Goal: Task Accomplishment & Management: Manage account settings

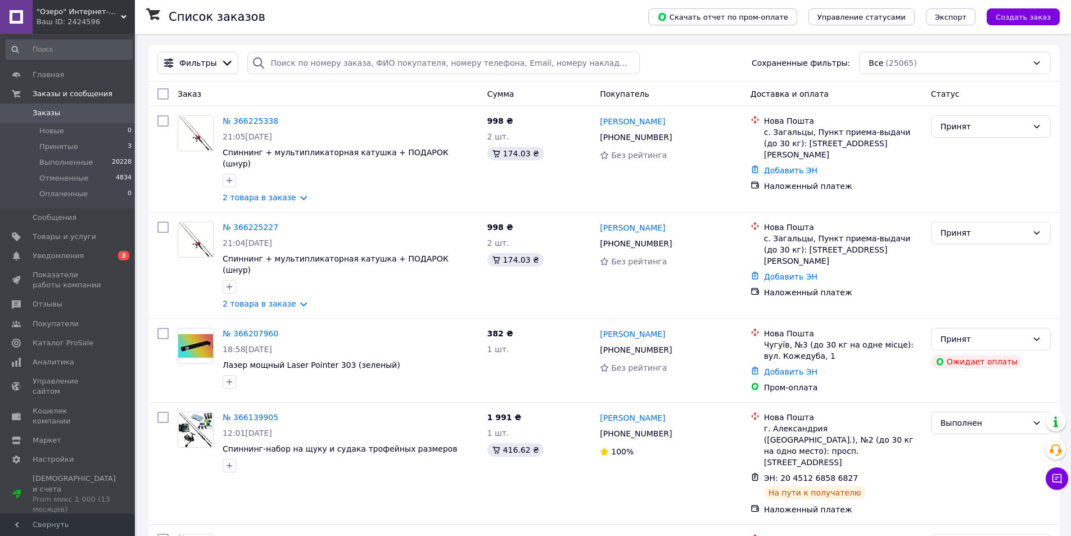
click at [121, 14] on icon at bounding box center [124, 17] width 6 height 6
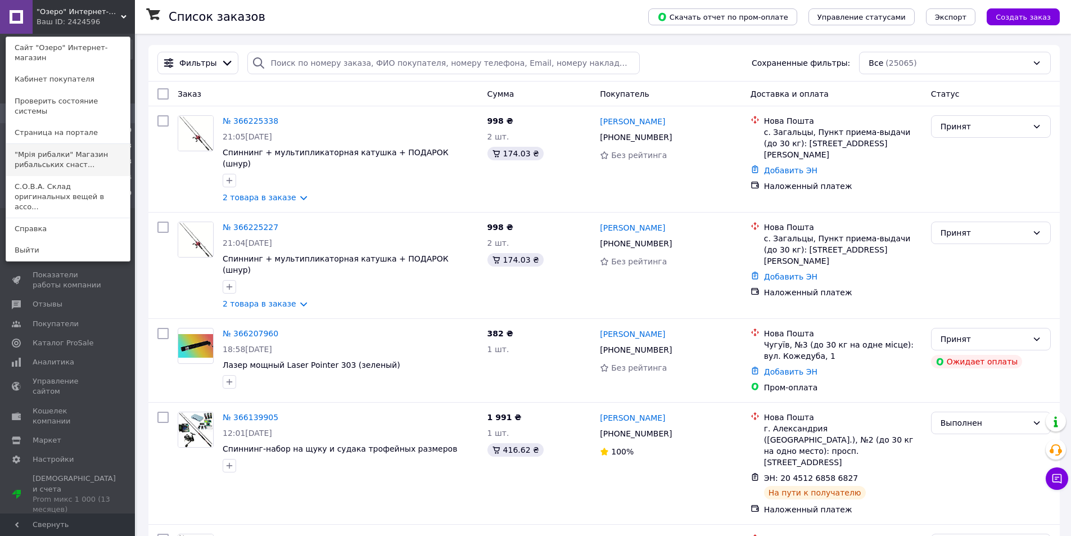
click at [71, 144] on link ""Мрія рибалки" Магазин рибальських снаст..." at bounding box center [68, 159] width 124 height 31
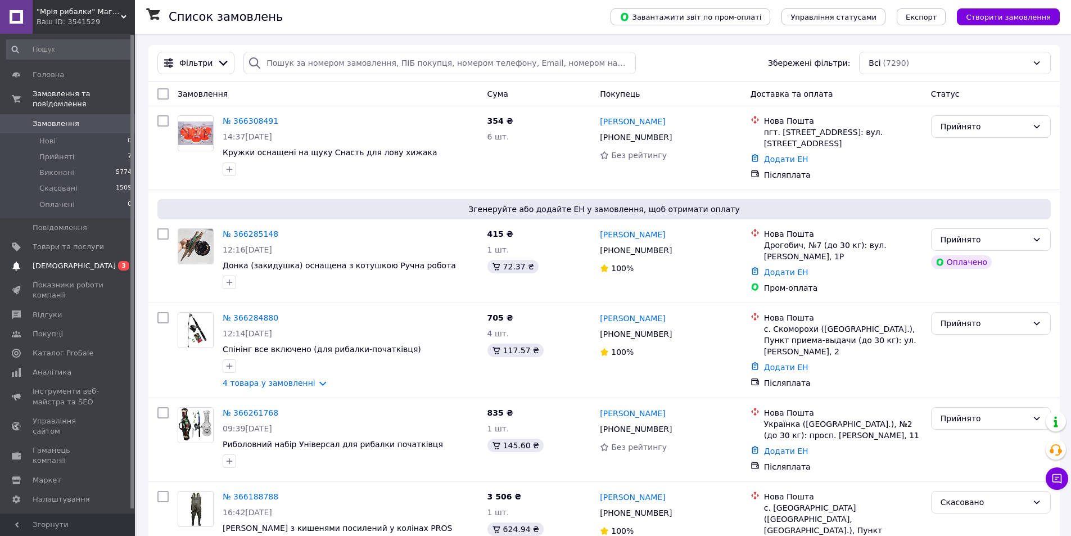
click at [64, 261] on span "[DEMOGRAPHIC_DATA]" at bounding box center [74, 266] width 83 height 10
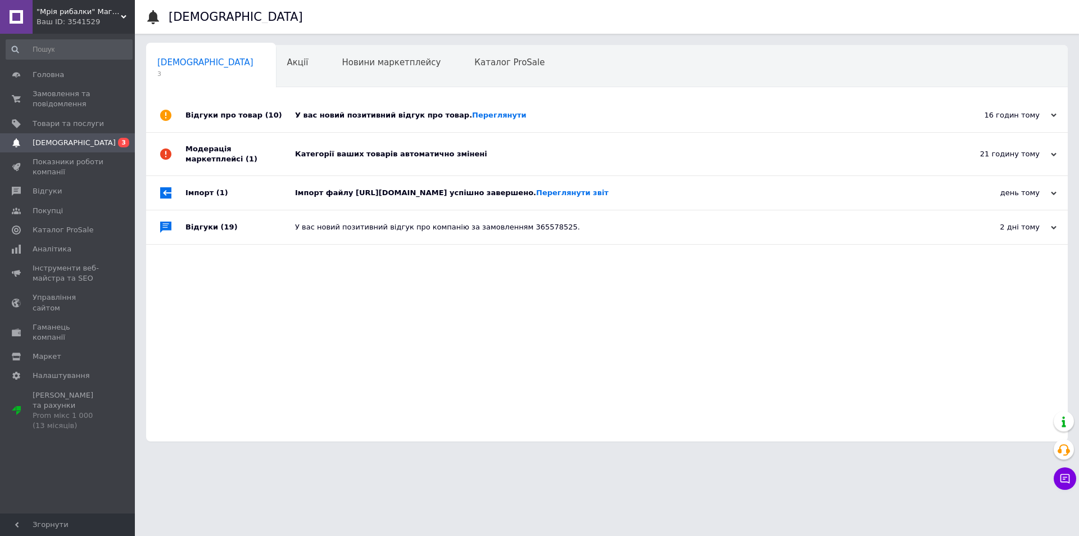
click at [380, 154] on div "Категорії ваших товарів автоматично змінені" at bounding box center [619, 154] width 649 height 10
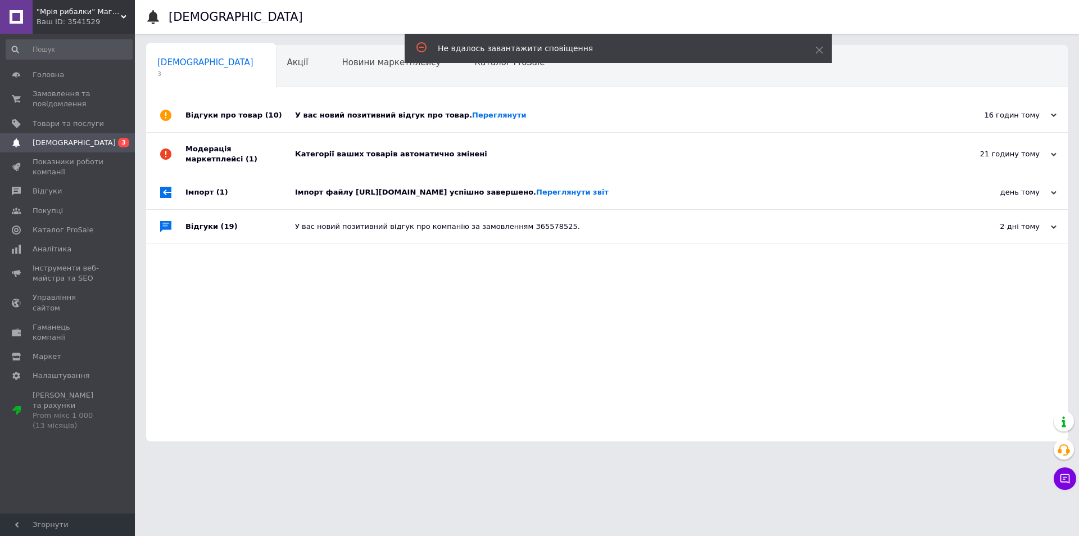
click at [384, 115] on div "У вас новий позитивний відгук про товар. Переглянути" at bounding box center [619, 115] width 649 height 10
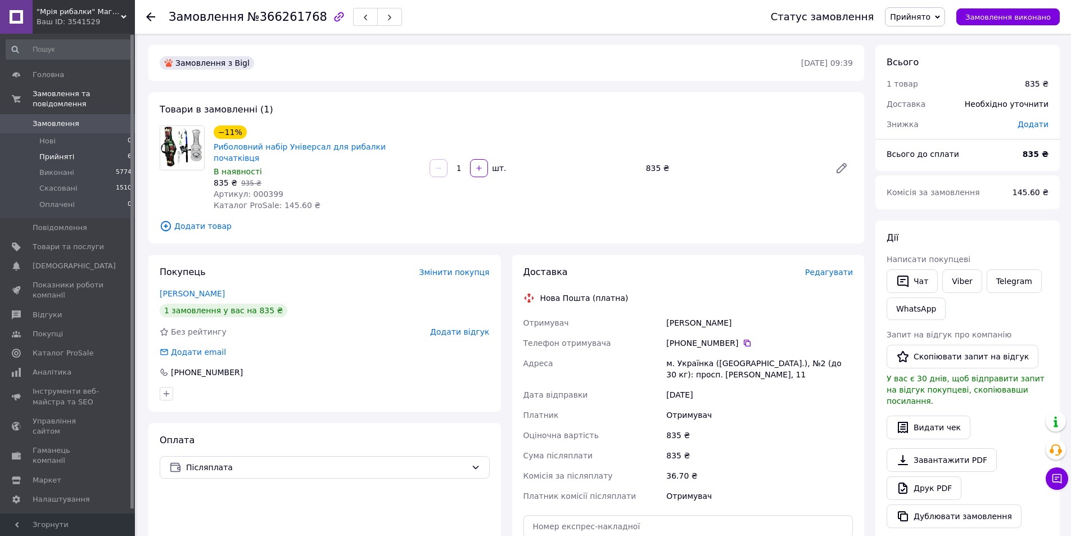
click at [57, 152] on span "Прийняті" at bounding box center [56, 157] width 35 height 10
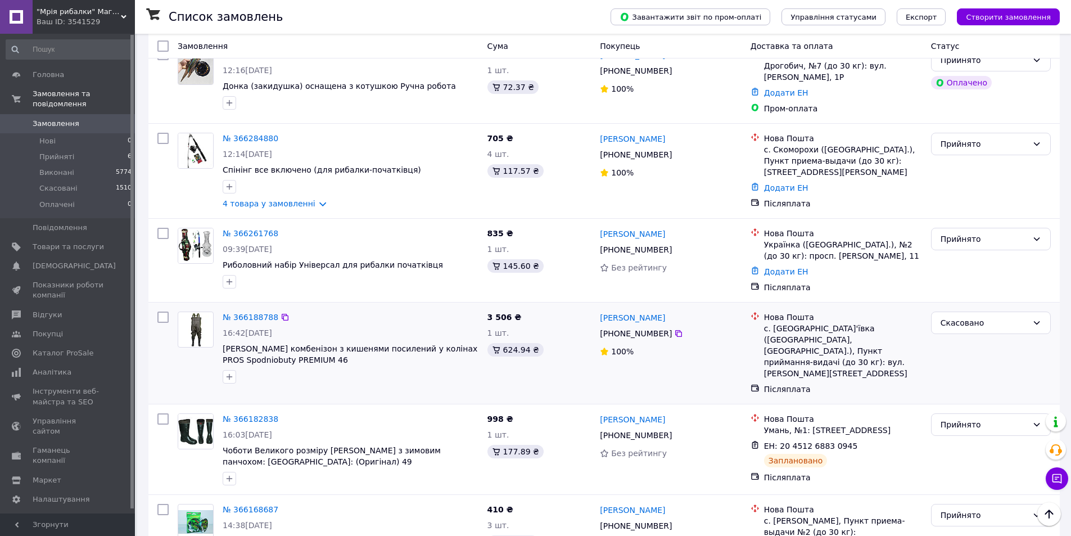
scroll to position [112, 0]
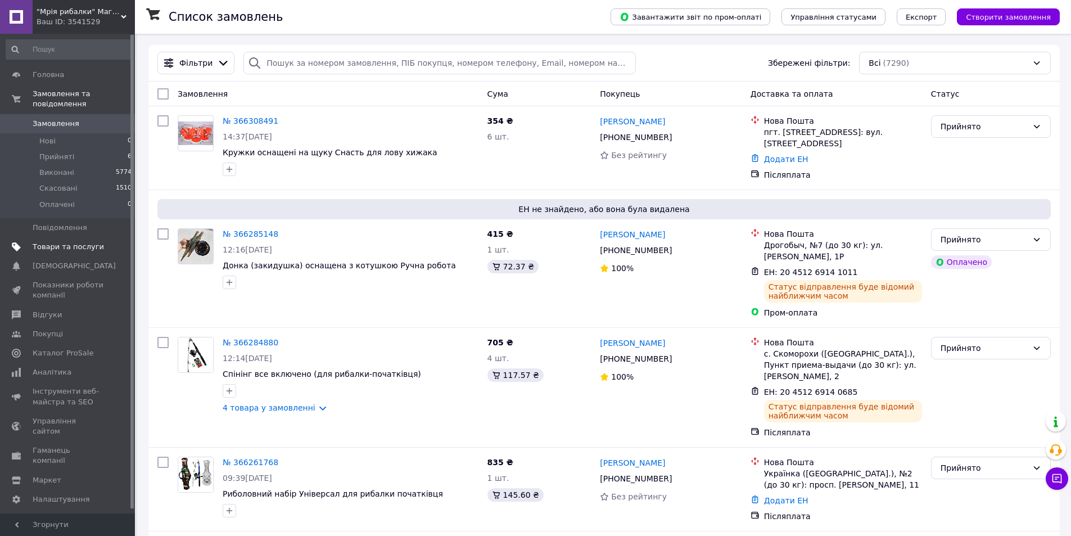
click at [66, 242] on span "Товари та послуги" at bounding box center [68, 247] width 71 height 10
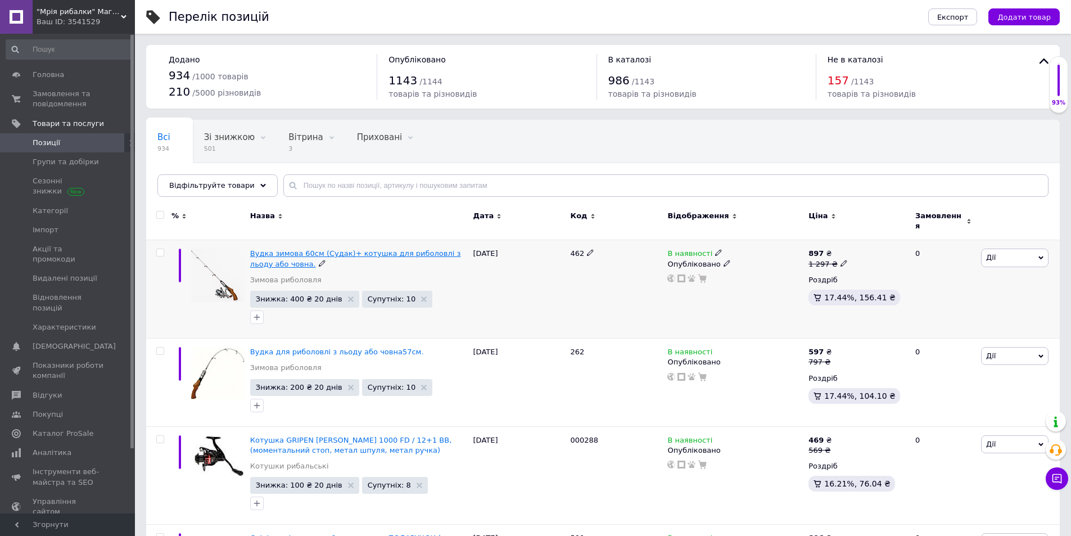
click at [343, 249] on span "Вудка зимова 60см (Судак)+ котушка для риболовлі з льоду або човна." at bounding box center [355, 258] width 211 height 19
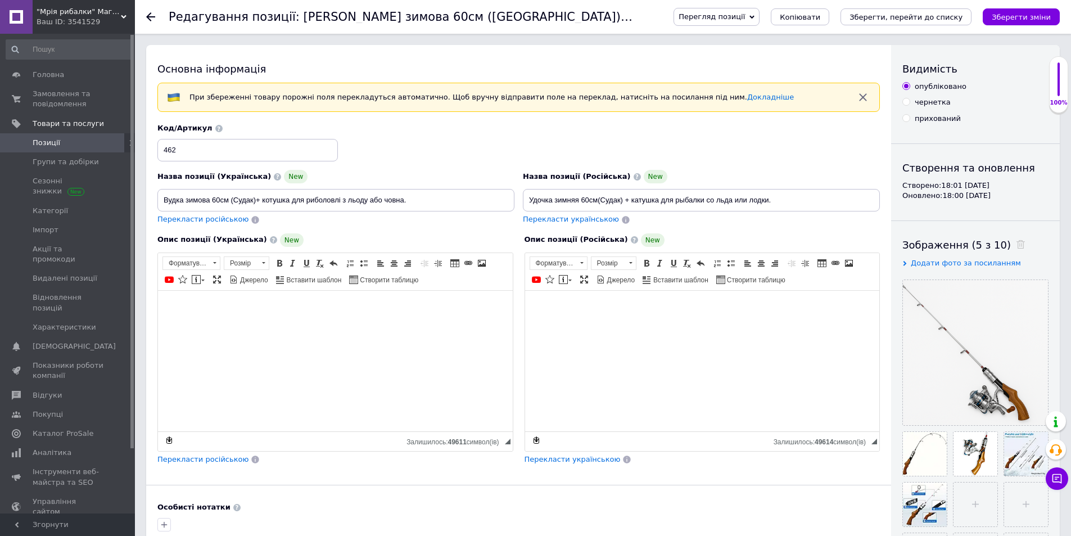
click at [149, 14] on use at bounding box center [150, 16] width 9 height 9
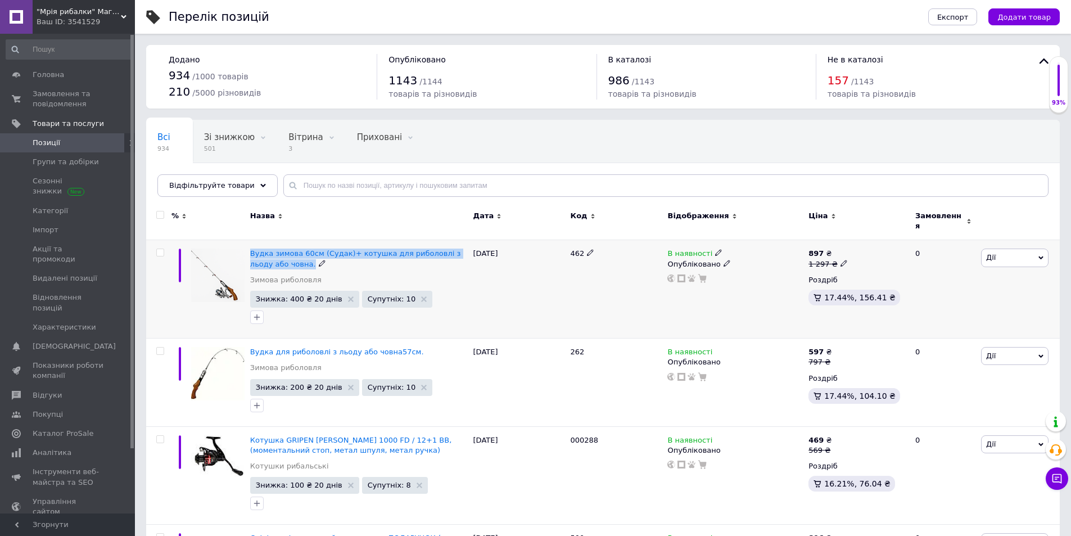
drag, startPoint x: 248, startPoint y: 245, endPoint x: 272, endPoint y: 264, distance: 30.4
click at [272, 264] on div "Вудка зимова 60см (Судак)+ котушка для риболовлі з льоду або човна. Зимова рибо…" at bounding box center [358, 289] width 223 height 98
copy div "Вудка зимова 60см (Судак)+ котушка для риболовлі з льоду або човна."
click at [58, 447] on span "Аналітика" at bounding box center [52, 452] width 39 height 10
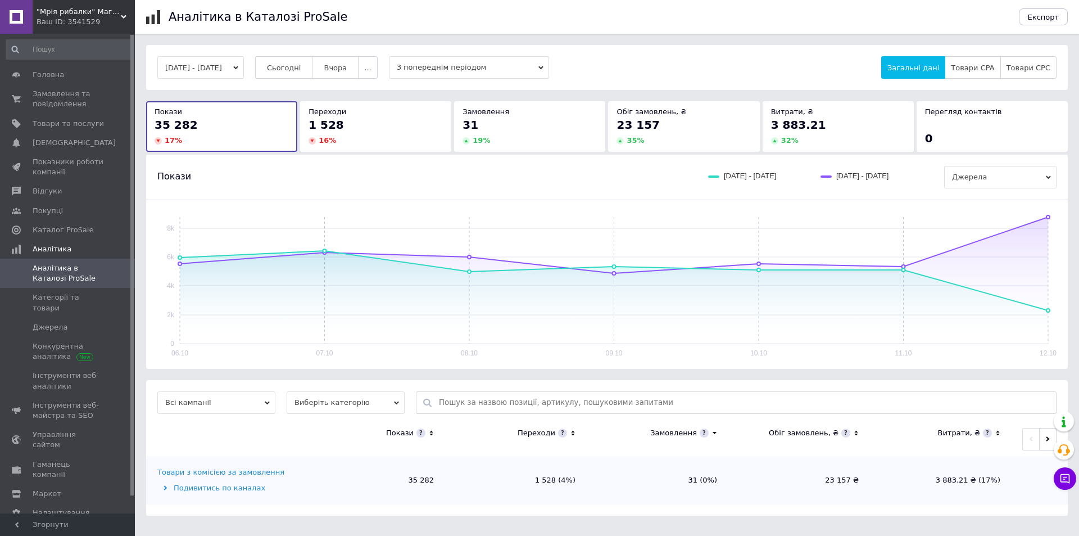
click at [483, 406] on input "text" at bounding box center [745, 402] width 612 height 21
paste input "Вудка зимова 60см (Судак)+ котушка для риболовлі з льоду або човна."
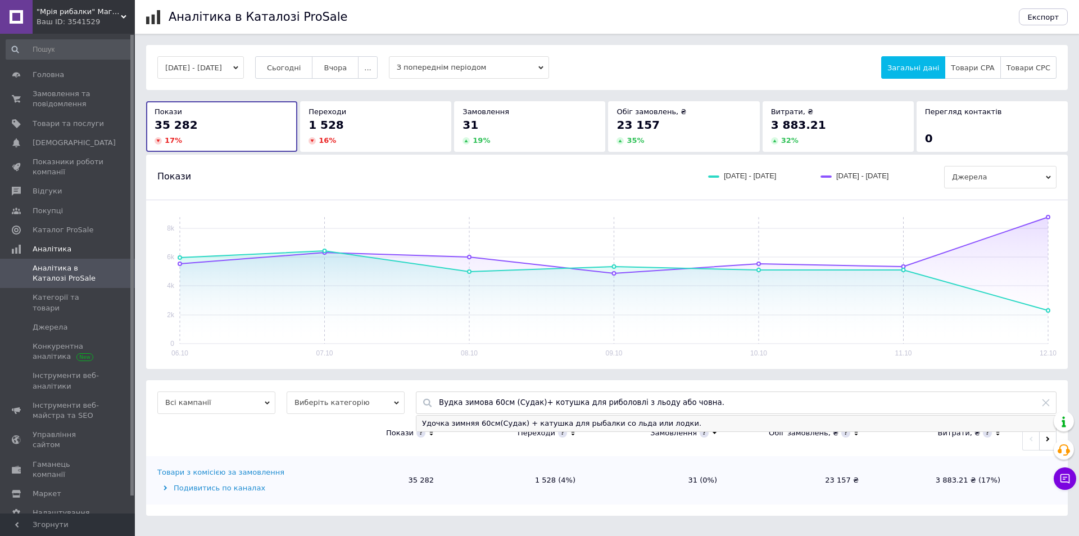
click at [598, 424] on div "Удочка зимняя 60см(Судак) + катушка для рыбалки со льда или лодки." at bounding box center [737, 423] width 640 height 16
type input "Удочка зимняя 60см(Судак) + катушка для рыбалки со льда или лодки."
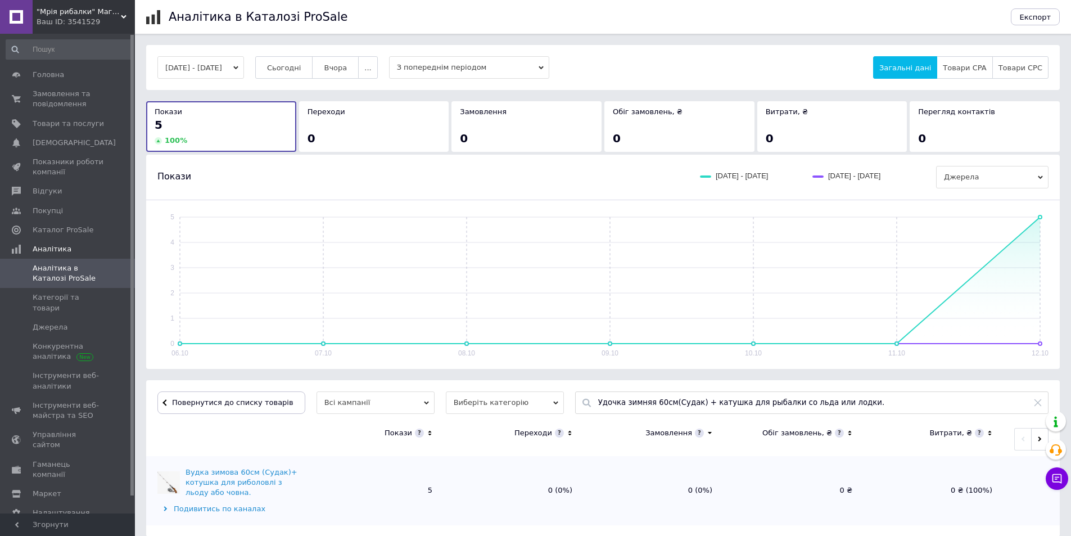
click at [124, 17] on use at bounding box center [124, 16] width 6 height 3
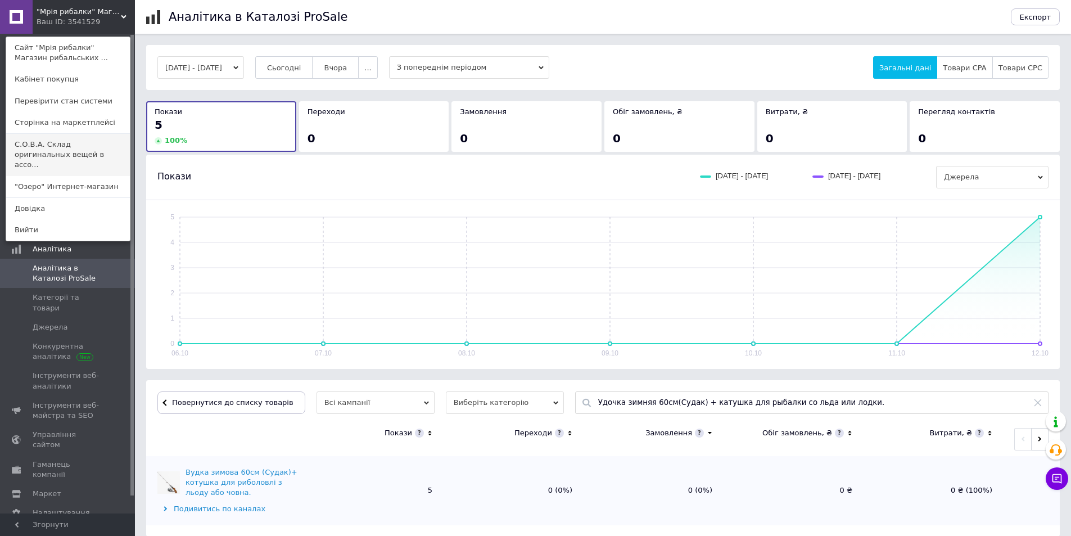
click at [88, 143] on link "С.О.В.А. Склад оригинальных вещей в ассо..." at bounding box center [68, 155] width 124 height 42
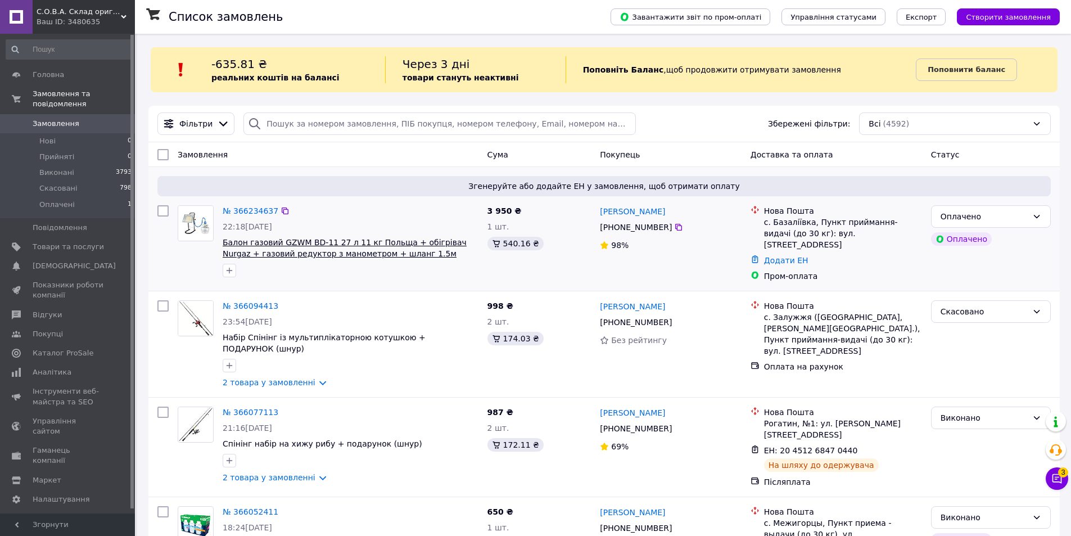
click at [291, 241] on span "Балон газовий GZWM BD-11 27 л 11 кг Польща + обігрівач Nurgaz + газовий редукто…" at bounding box center [345, 248] width 244 height 20
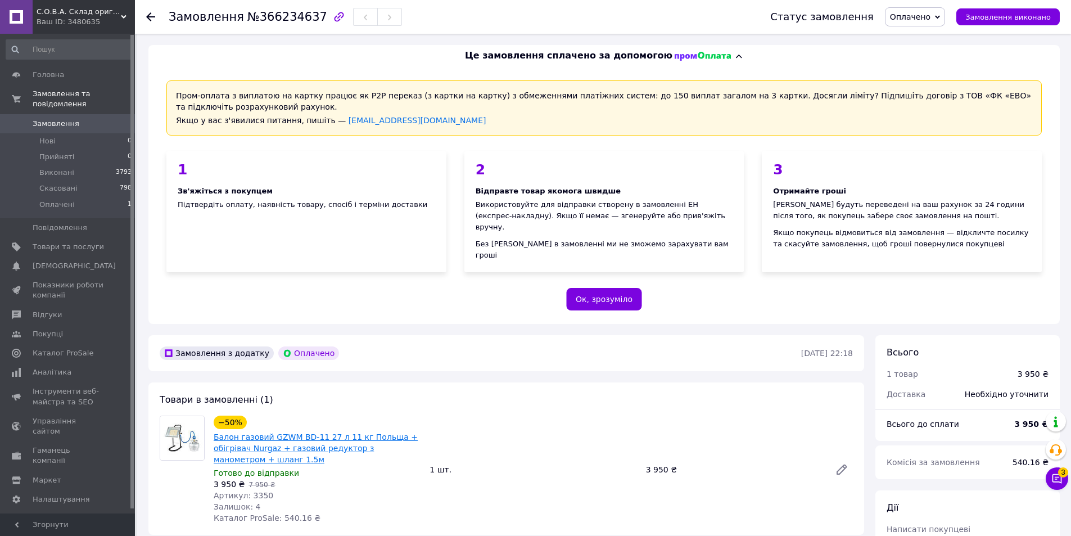
click at [245, 432] on link "Балон газовий GZWM BD-11 27 л 11 кг Польща + обігрівач Nurgaz + газовий редукто…" at bounding box center [316, 447] width 204 height 31
click at [152, 17] on use at bounding box center [150, 16] width 9 height 9
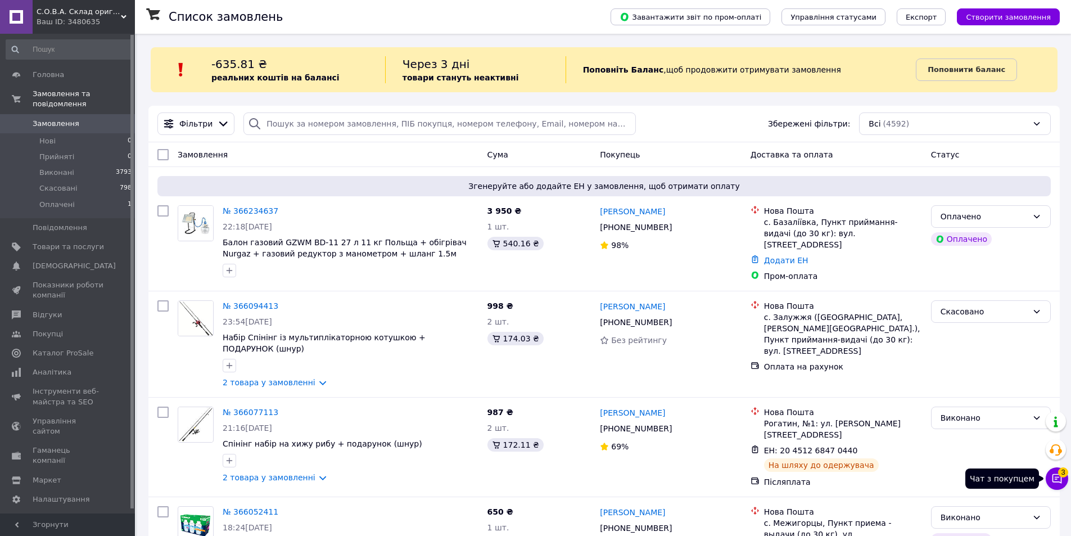
click at [1058, 474] on span "3" at bounding box center [1063, 472] width 10 height 10
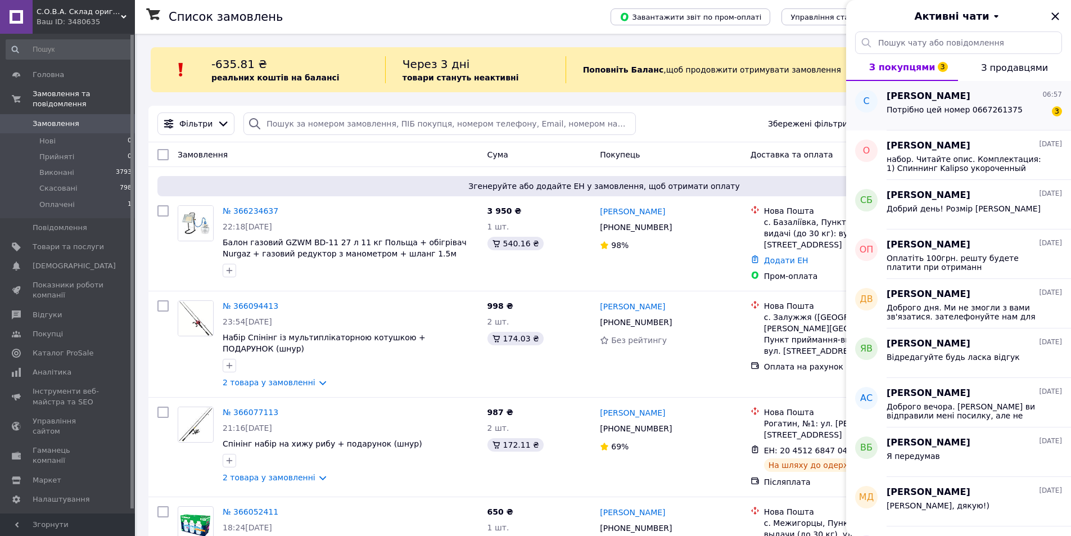
click at [955, 114] on div "Потрібно цей номер 0667261375" at bounding box center [954, 113] width 136 height 16
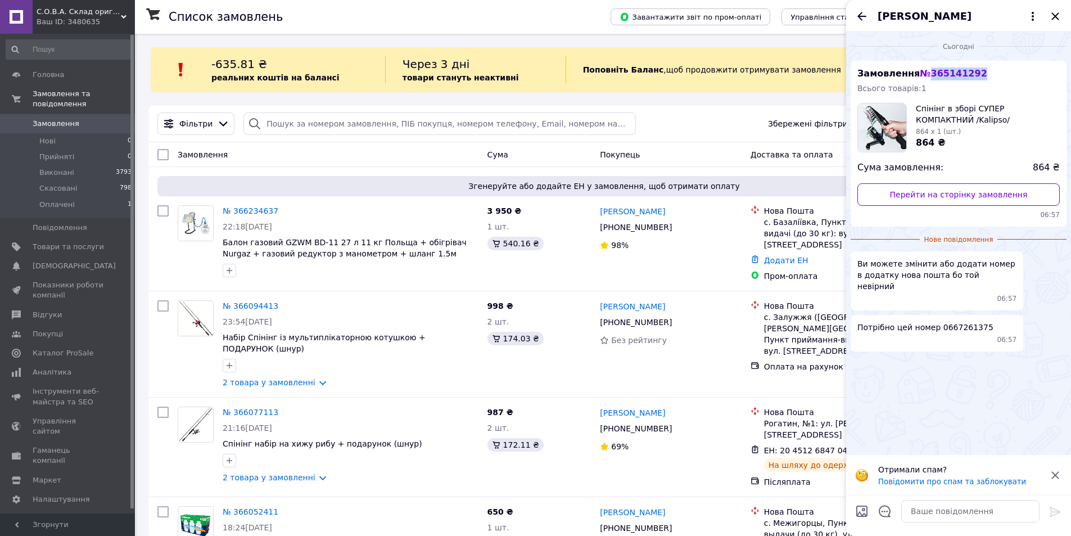
drag, startPoint x: 982, startPoint y: 68, endPoint x: 927, endPoint y: 70, distance: 55.1
click at [927, 70] on div "Замовлення № 365141292 Всього товарів: 1 Спінінг в зборі СУПЕР КОМПАКТНИЙ /Kali…" at bounding box center [959, 144] width 216 height 166
copy span "365141292"
click at [289, 122] on input "search" at bounding box center [439, 123] width 392 height 22
paste input "365141292"
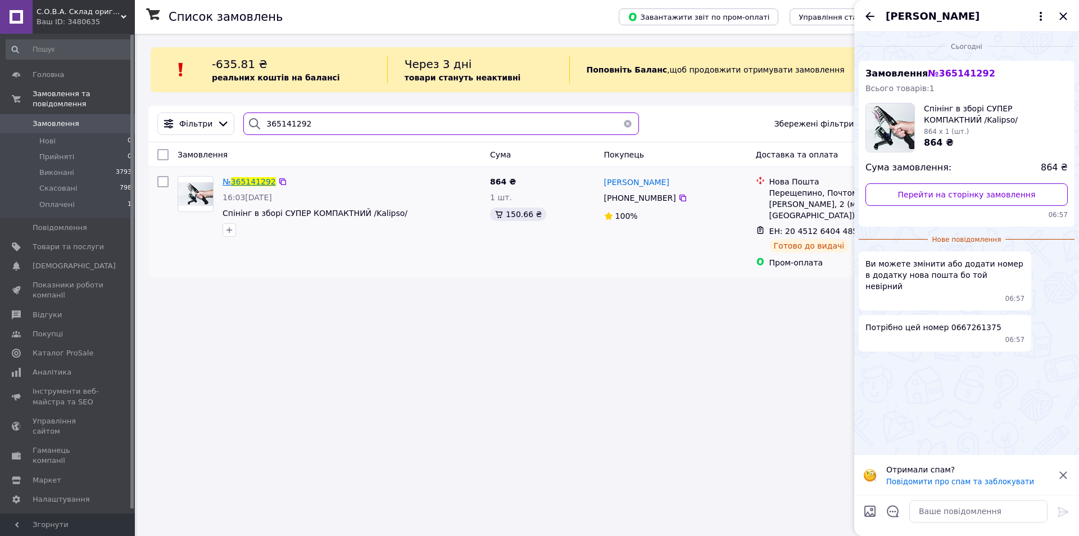
type input "365141292"
click at [246, 184] on span "365141292" at bounding box center [253, 181] width 45 height 9
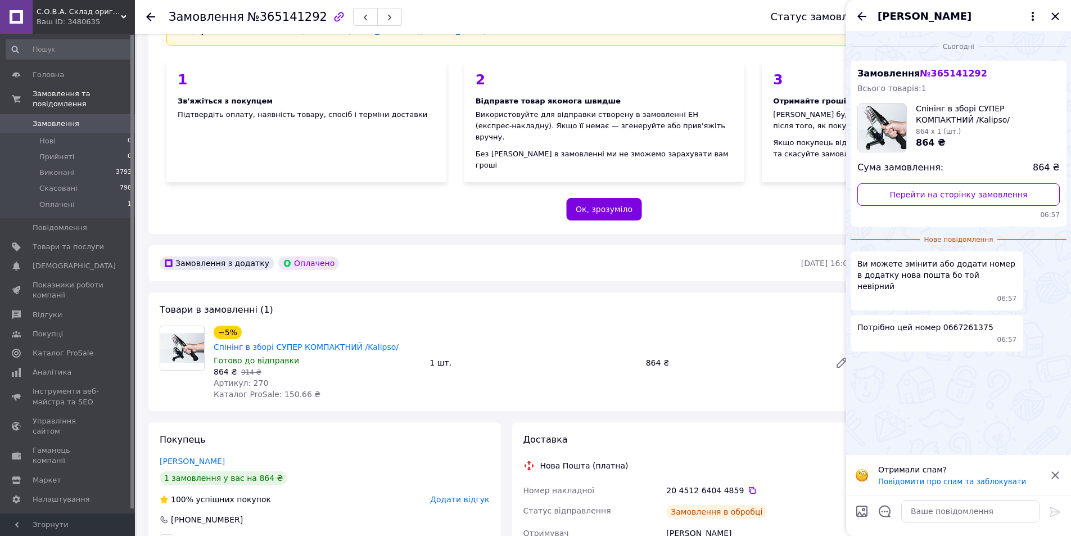
scroll to position [225, 0]
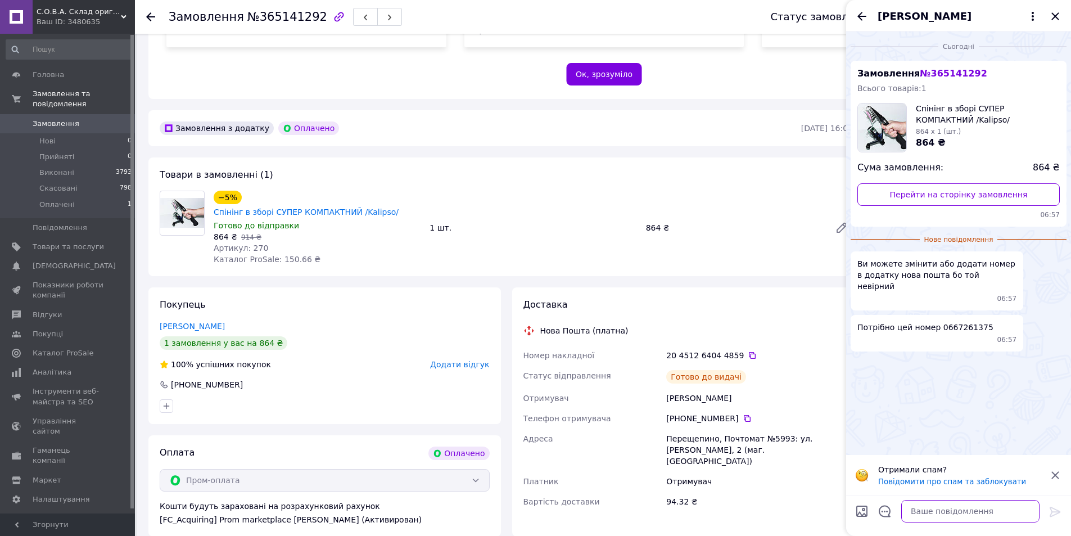
click at [934, 509] on textarea at bounding box center [970, 511] width 138 height 22
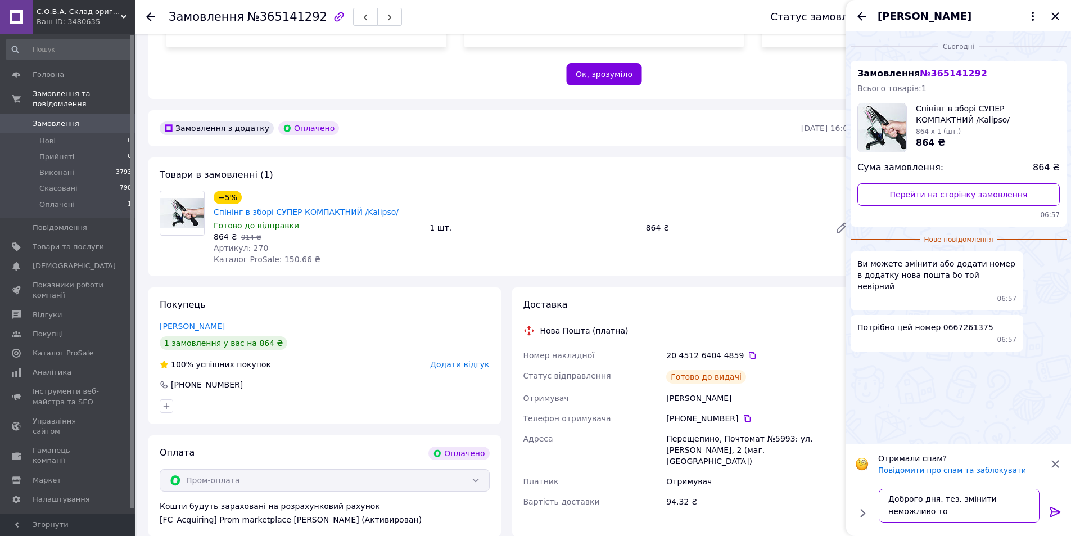
scroll to position [1, 0]
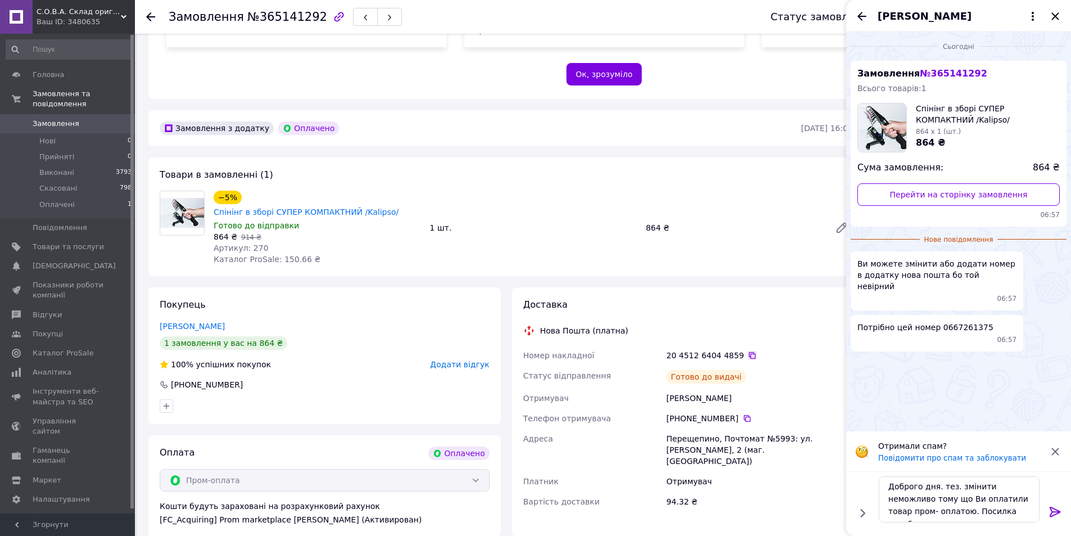
click at [748, 351] on icon at bounding box center [752, 355] width 9 height 9
click at [978, 513] on textarea "Доброго дня. тез. змінити неможливо тому що Ви оплатили товар пром- оплатою. По…" at bounding box center [959, 499] width 161 height 46
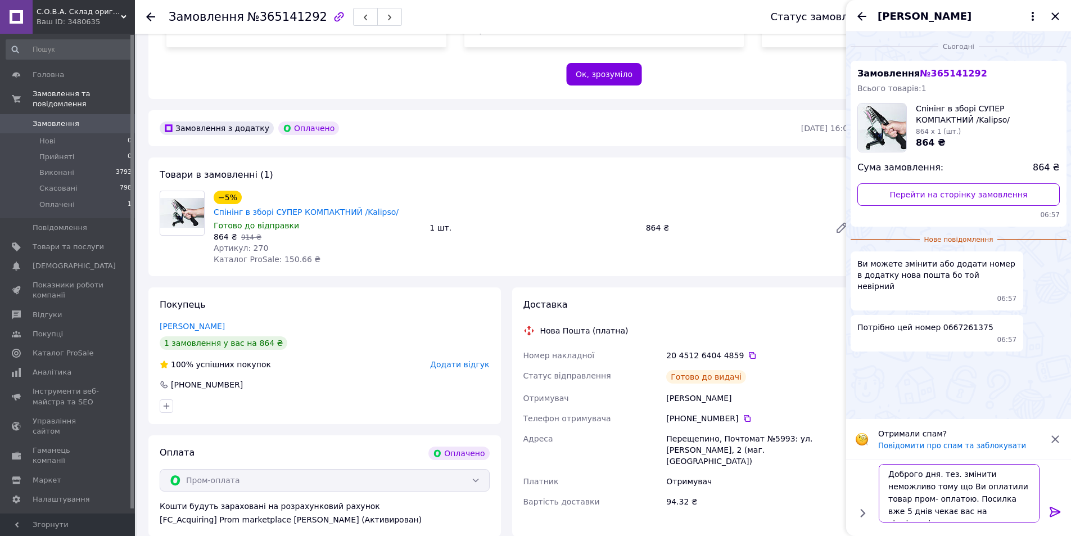
paste textarea "20451264044859"
type textarea "Доброго дня. тез. змінити неможливо тому що Ви оплатили товар пром- оплатою. По…"
click at [1057, 509] on icon at bounding box center [1055, 511] width 11 height 10
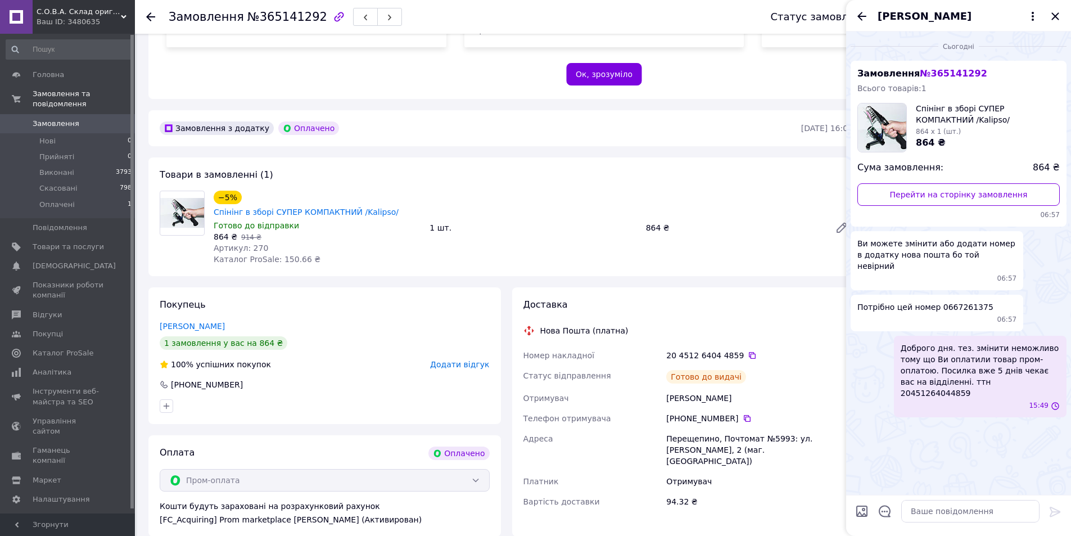
scroll to position [0, 0]
drag, startPoint x: 939, startPoint y: 343, endPoint x: 992, endPoint y: 342, distance: 52.9
click at [992, 342] on span "Доброго дня. тез. змінити неможливо тому що Ви оплатили товар пром- оплатою. По…" at bounding box center [980, 370] width 159 height 56
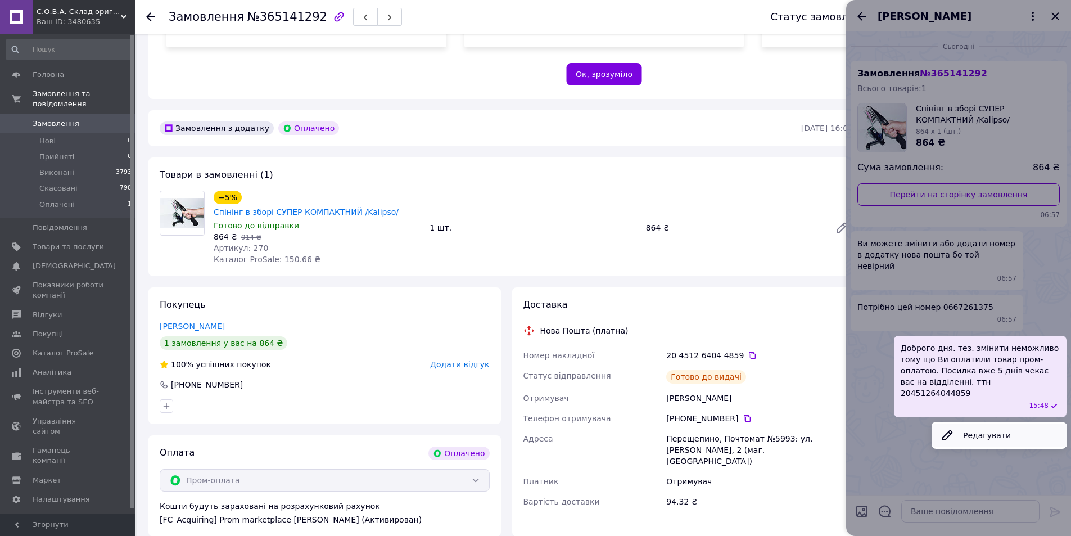
click at [981, 424] on button "Редагувати" at bounding box center [998, 435] width 135 height 22
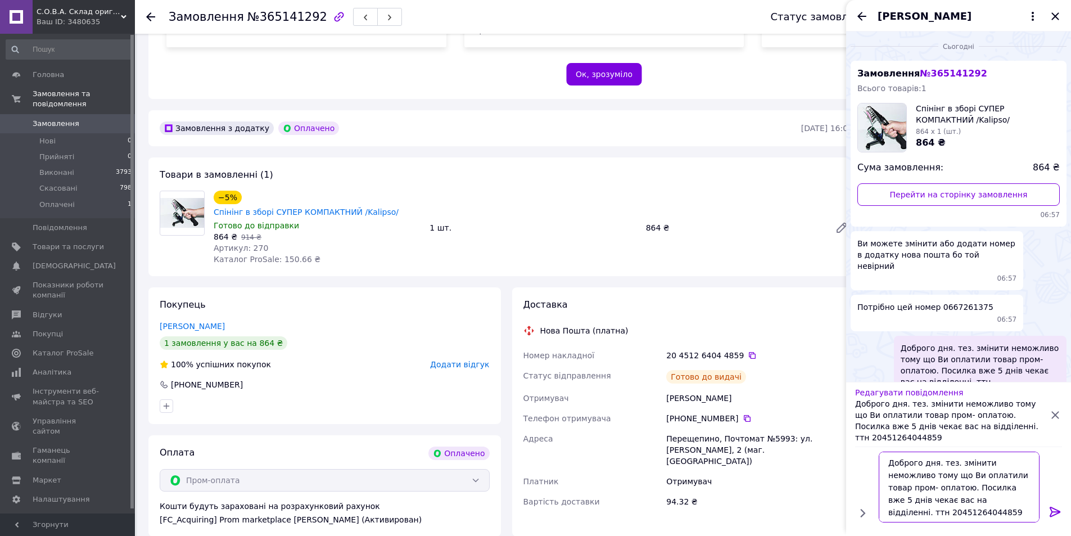
click at [948, 465] on textarea "Доброго дня. тез. змінити неможливо тому що Ви оплатили товар пром- оплатою. По…" at bounding box center [959, 486] width 161 height 71
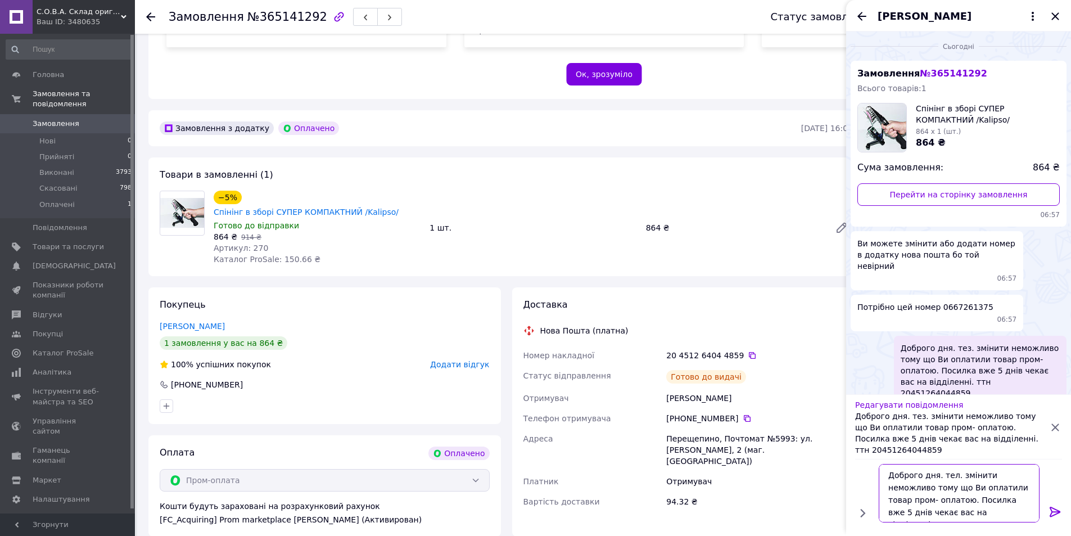
type textarea "Доброго дня. тел. змінити неможливо тому що Ви оплатили товар пром- оплатою. По…"
click at [1059, 510] on icon at bounding box center [1055, 511] width 11 height 10
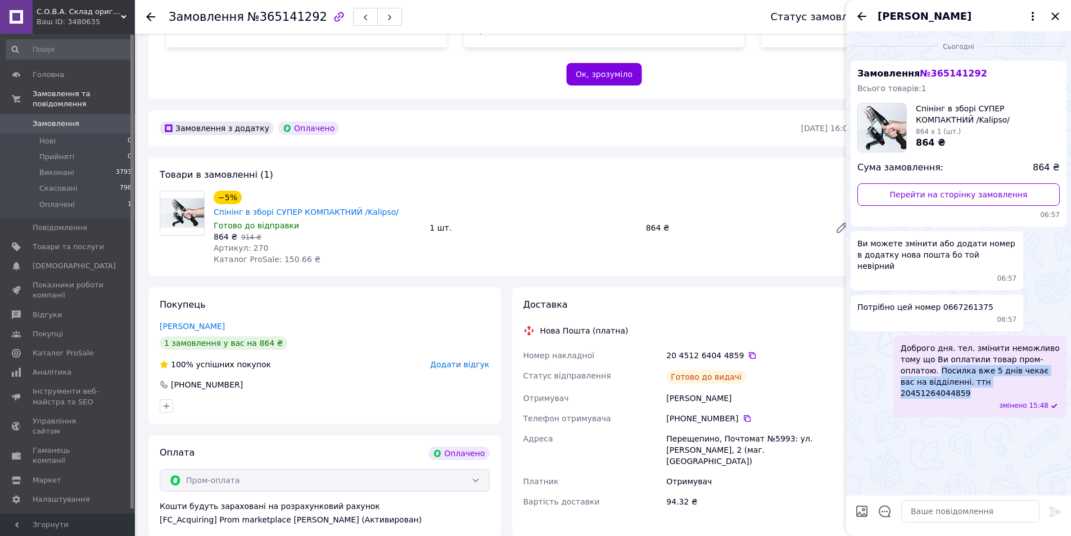
drag, startPoint x: 901, startPoint y: 347, endPoint x: 974, endPoint y: 355, distance: 72.9
click at [974, 355] on span "Доброго дня. тел. змінити неможливо тому що Ви оплатили товар пром- оплатою. По…" at bounding box center [980, 370] width 159 height 56
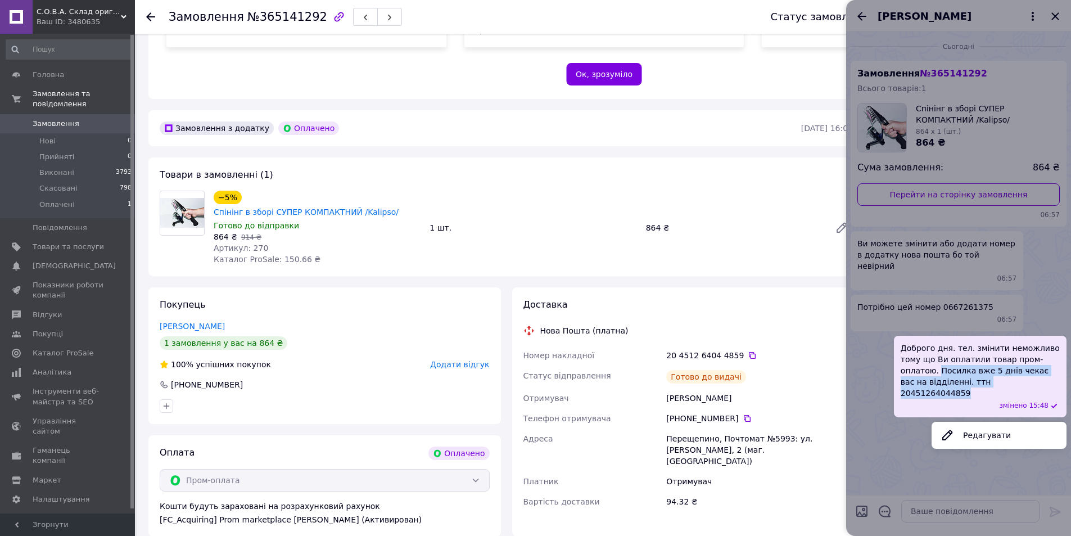
copy span "Посилка вже 5 днів чекає вас на відділенні. ттн 20451264044859"
click at [315, 353] on div "Покупець Кільчевський Сергій 1 замовлення у вас на 864 ₴ 100% успішних покупок …" at bounding box center [324, 355] width 352 height 137
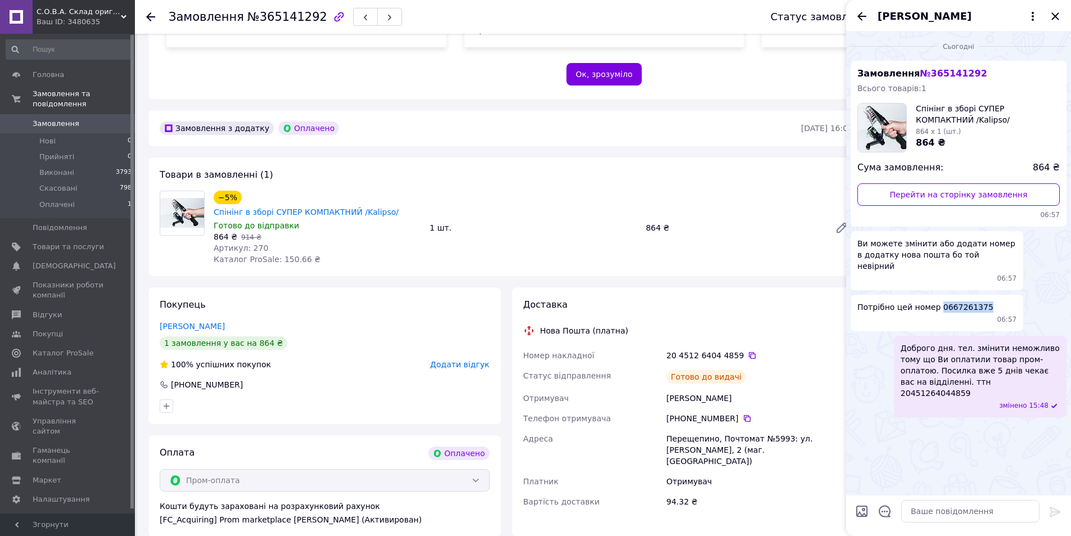
drag, startPoint x: 935, startPoint y: 297, endPoint x: 977, endPoint y: 300, distance: 42.3
click at [977, 300] on div "Потрібно цей номер 0667261375 06:57" at bounding box center [937, 313] width 173 height 37
copy span "0667261375"
click at [396, 320] on div "Кільчевський Сергій" at bounding box center [325, 325] width 330 height 11
click at [373, 336] on div "1 замовлення у вас на 864 ₴" at bounding box center [325, 342] width 330 height 13
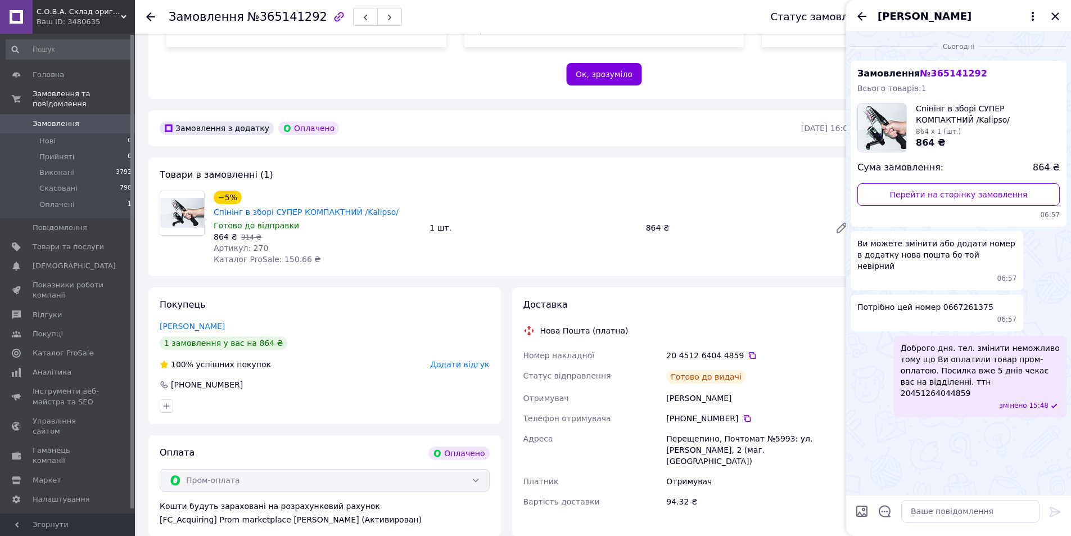
click at [334, 359] on div "100% успішних покупок Додати відгук" at bounding box center [325, 364] width 330 height 11
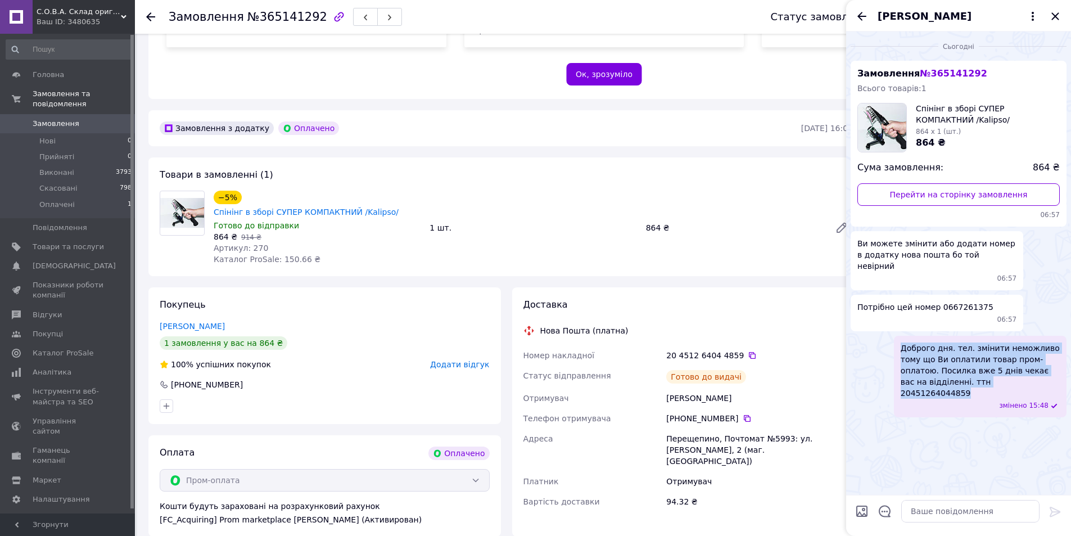
drag, startPoint x: 901, startPoint y: 320, endPoint x: 981, endPoint y: 356, distance: 87.3
click at [981, 356] on span "Доброго дня. тел. змінити неможливо тому що Ви оплатили товар пром- оплатою. По…" at bounding box center [980, 370] width 159 height 56
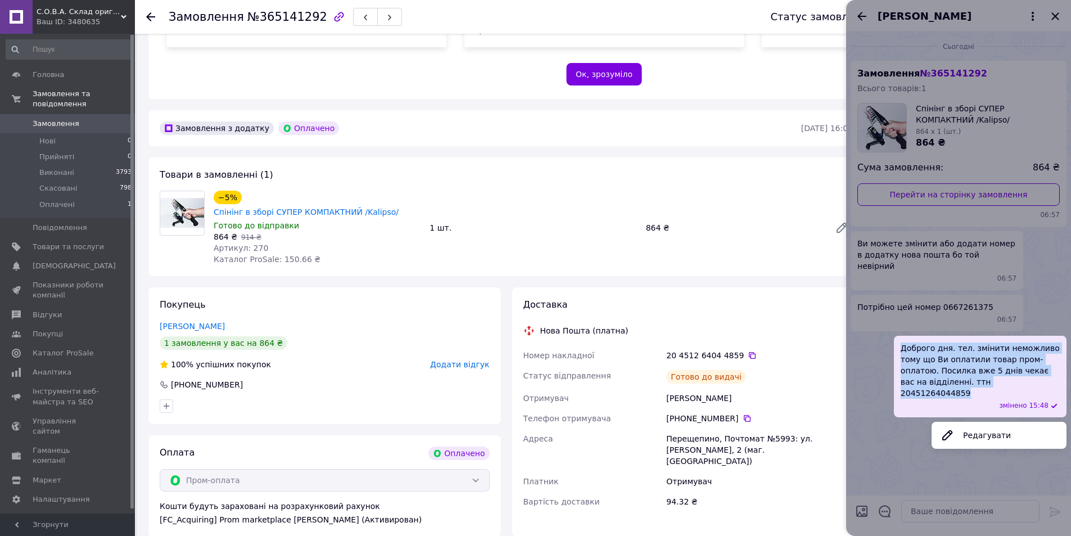
copy span "Доброго дня. тел. змінити неможливо тому що Ви оплатили товар пром- оплатою. По…"
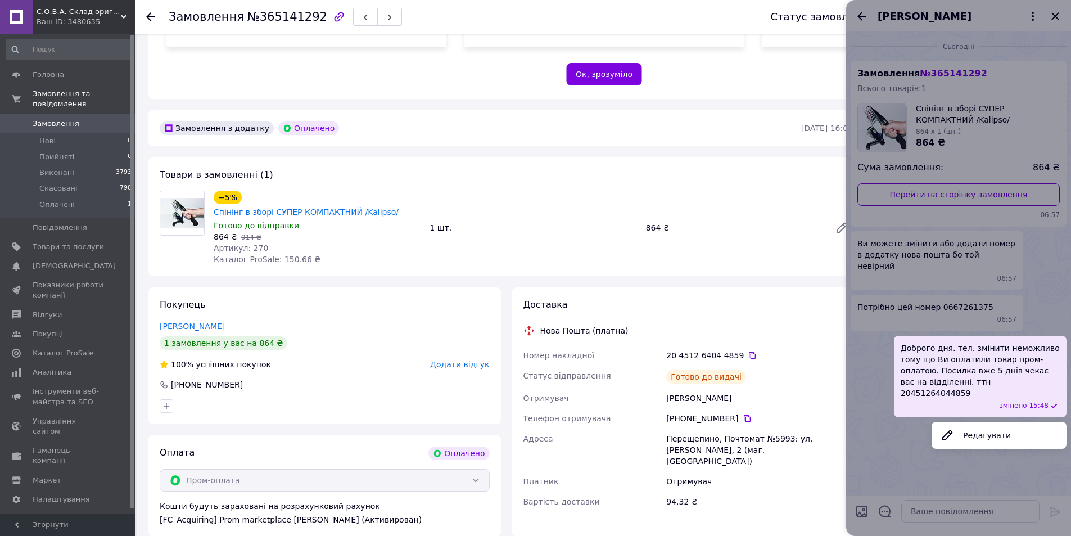
click at [777, 316] on div "Доставка Нова Пошта (платна) Номер накладної 20 4512 6404 4859   Статус відправ…" at bounding box center [688, 409] width 330 height 222
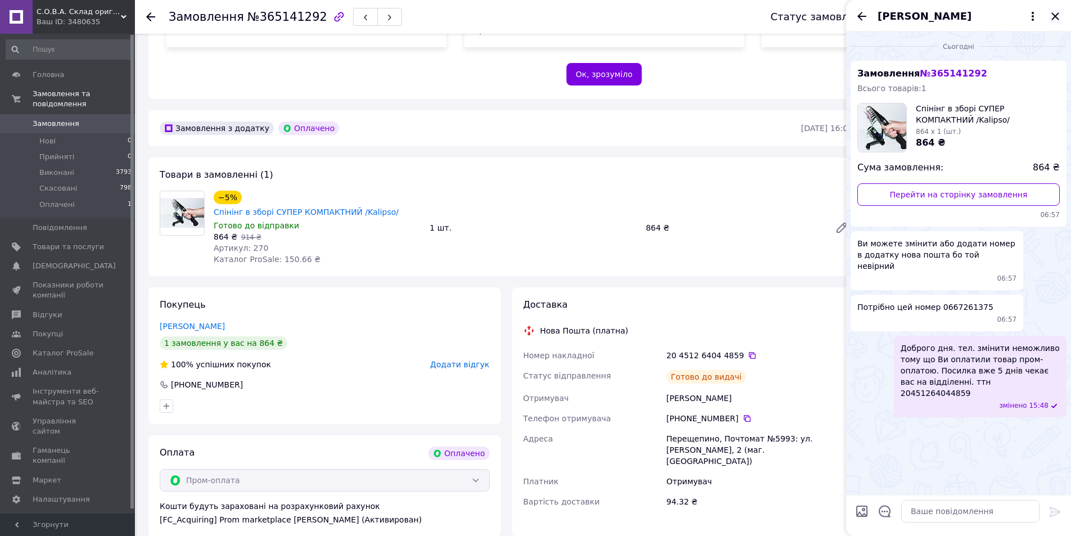
click at [1057, 15] on icon "Закрити" at bounding box center [1054, 15] width 7 height 7
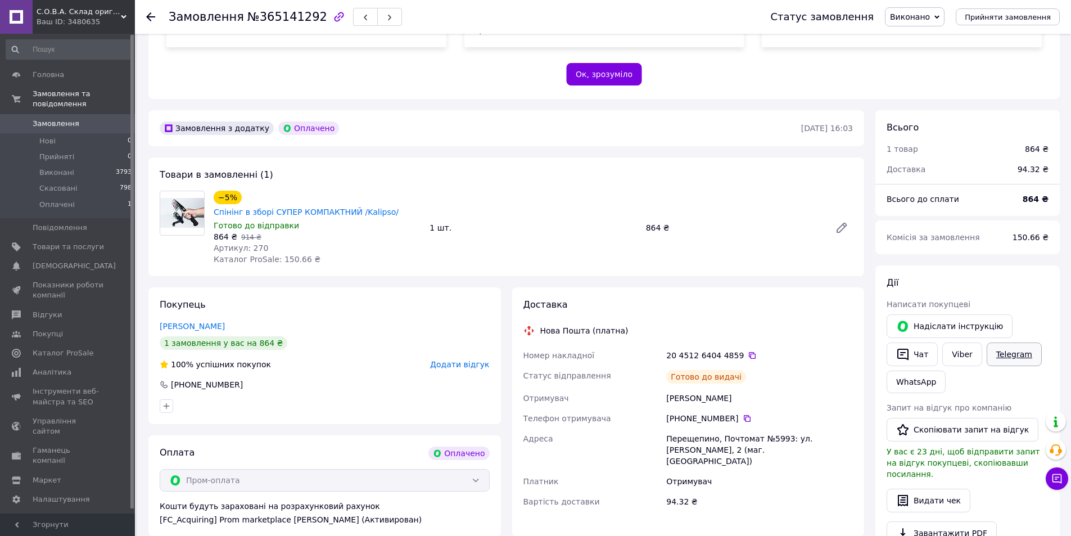
click at [1017, 342] on link "Telegram" at bounding box center [1014, 354] width 55 height 24
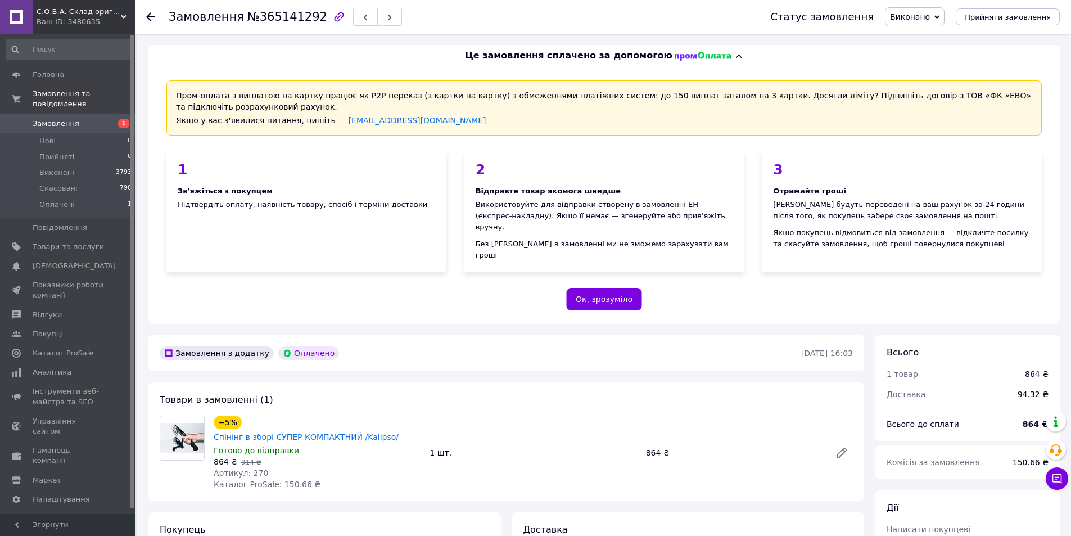
scroll to position [225, 0]
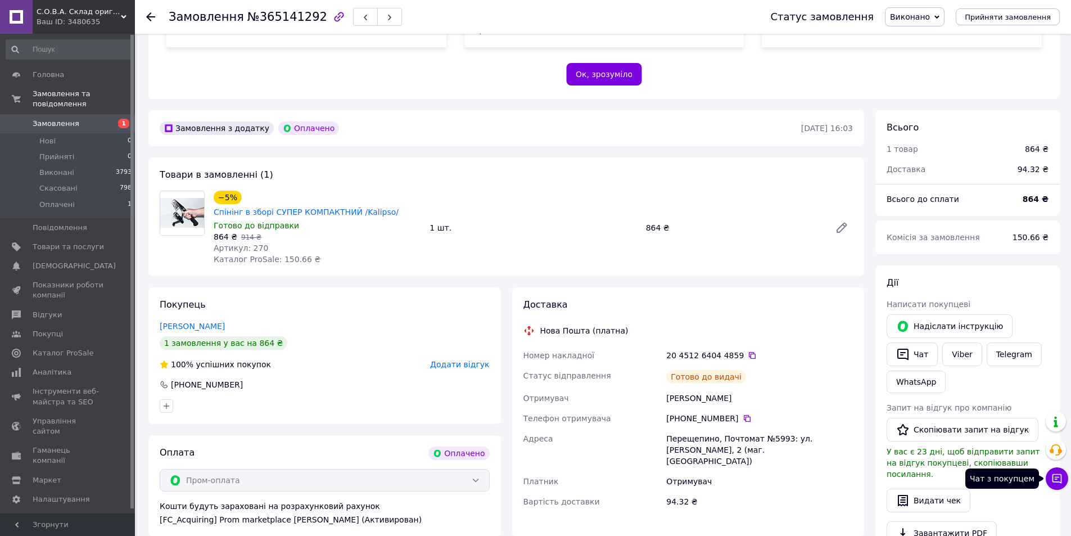
click at [1059, 481] on icon at bounding box center [1056, 478] width 11 height 11
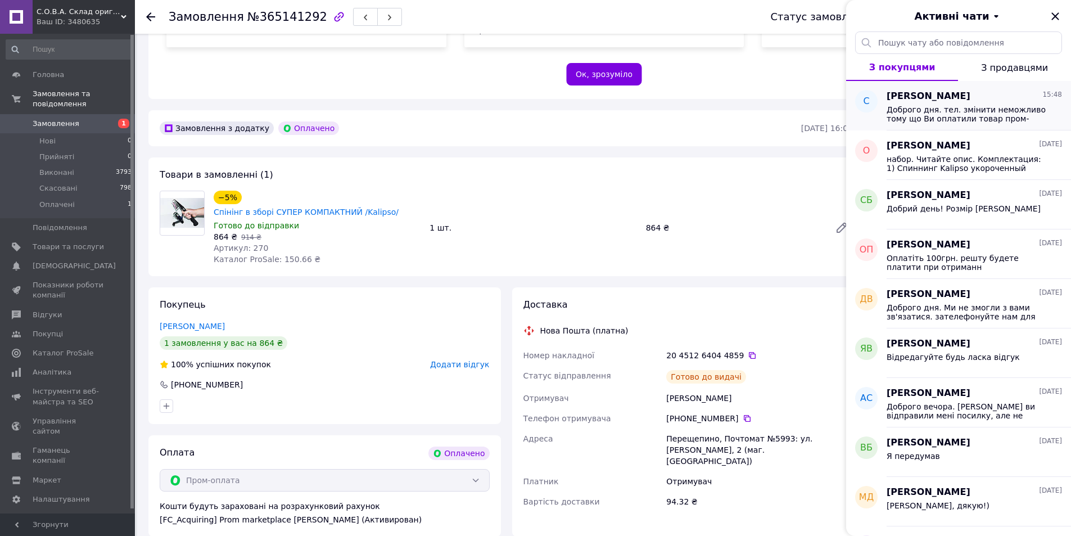
click at [956, 120] on span "Доброго дня. тел. змінити неможливо тому що Ви оплатили товар пром- оплатою. По…" at bounding box center [966, 114] width 160 height 18
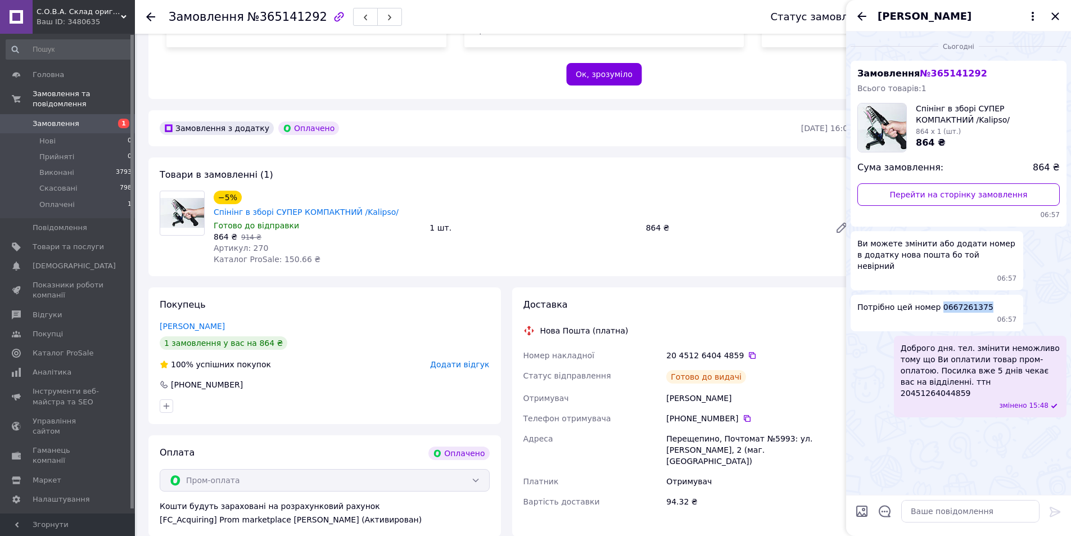
drag, startPoint x: 934, startPoint y: 293, endPoint x: 977, endPoint y: 298, distance: 43.0
click at [977, 298] on div "Потрібно цей номер 0667261375 06:57" at bounding box center [937, 313] width 173 height 37
copy span "0667261375"
click at [589, 188] on div "−5% Спінінг в зборі СУПЕР КОМПАКТНИЙ /Kalipso/ Готово до відправки 864 ₴   914 …" at bounding box center [533, 227] width 648 height 79
click at [361, 242] on div "Артикул: 270" at bounding box center [317, 247] width 207 height 11
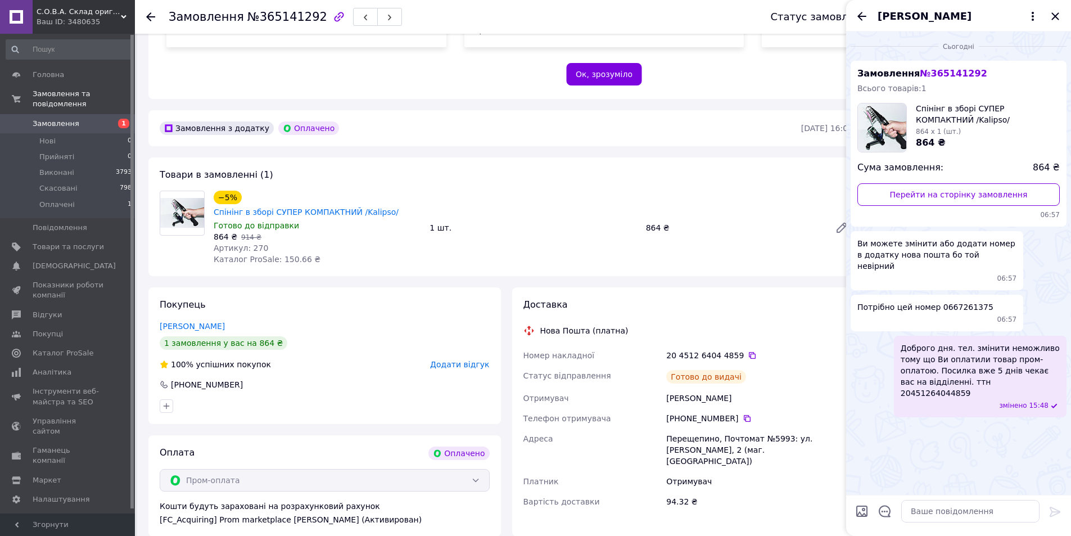
drag, startPoint x: 1003, startPoint y: 347, endPoint x: 1042, endPoint y: 345, distance: 38.9
click at [1042, 345] on span "Доброго дня. тел. змінити неможливо тому що Ви оплатили товар пром- оплатою. По…" at bounding box center [980, 370] width 159 height 56
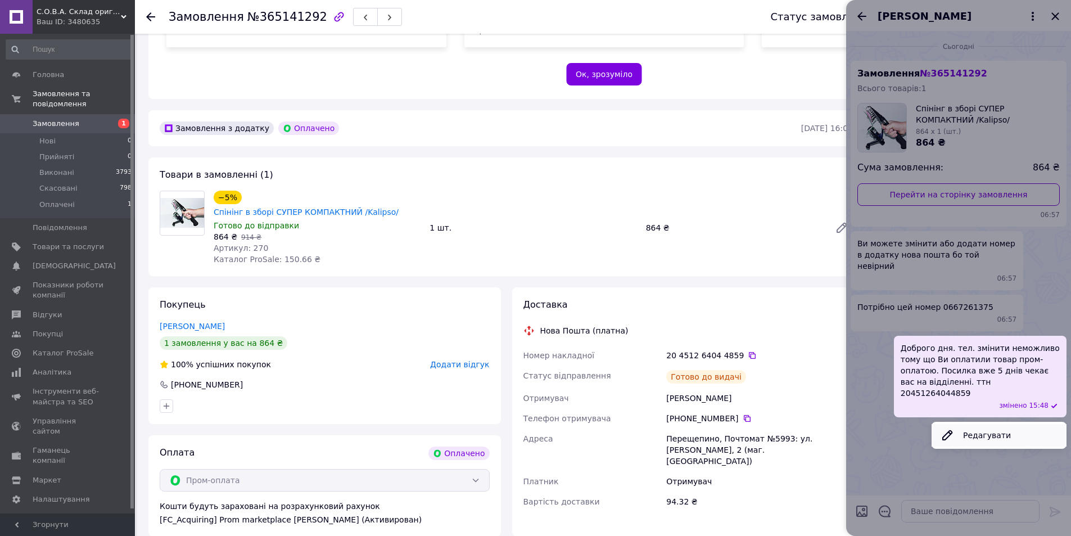
click at [980, 424] on button "Редагувати" at bounding box center [998, 435] width 135 height 22
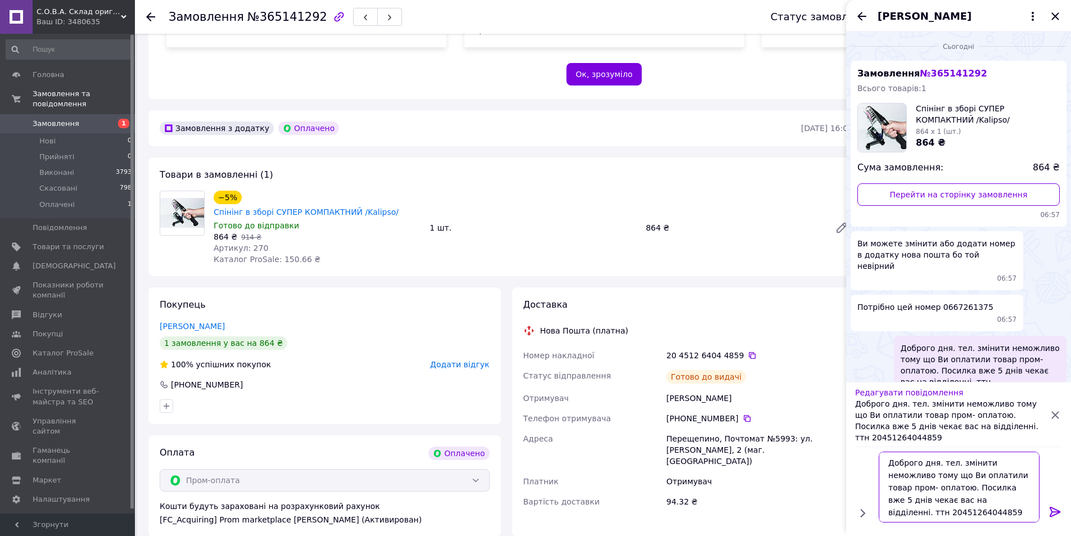
drag, startPoint x: 951, startPoint y: 502, endPoint x: 902, endPoint y: 500, distance: 49.0
click at [902, 500] on textarea "Доброго дня. тел. змінити неможливо тому що Ви оплатили товар пром- оплатою. По…" at bounding box center [959, 486] width 161 height 71
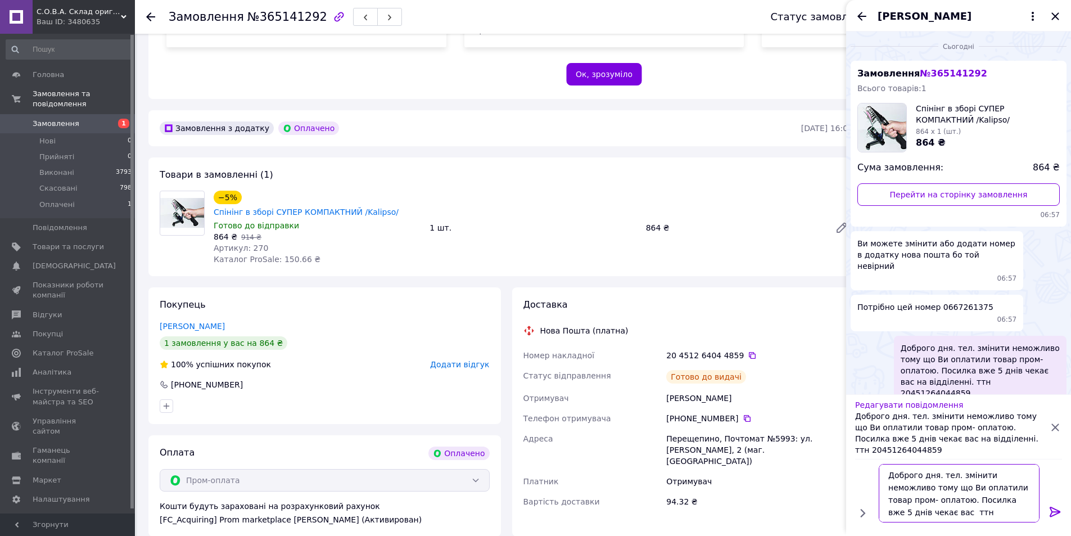
type textarea "Доброго дня. тел. змінити неможливо тому що Ви оплатили товар пром- оплатою. По…"
click at [1053, 512] on icon at bounding box center [1055, 511] width 11 height 10
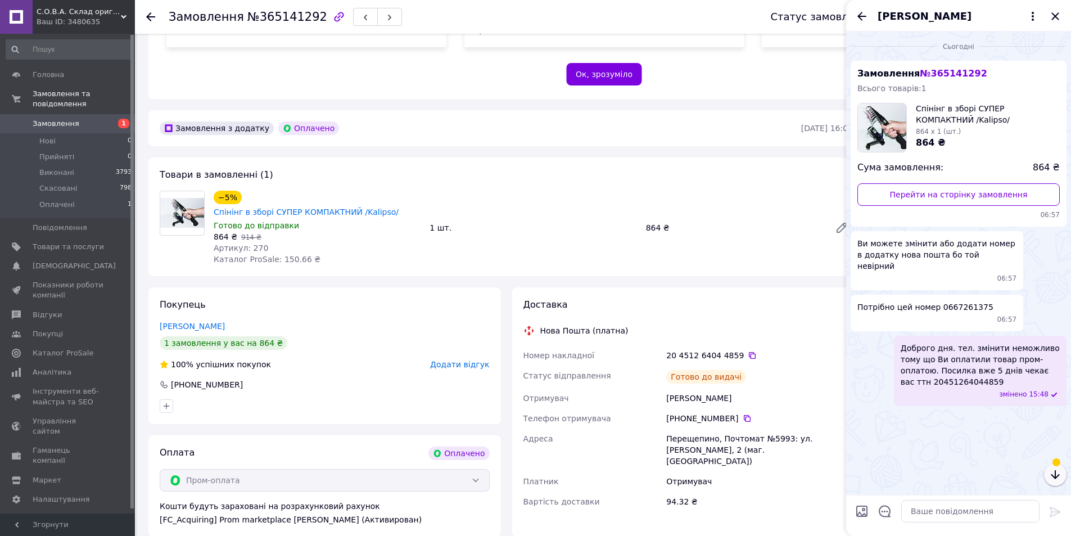
click at [1061, 473] on icon "button" at bounding box center [1054, 474] width 13 height 13
click at [861, 16] on icon "Назад" at bounding box center [861, 16] width 9 height 8
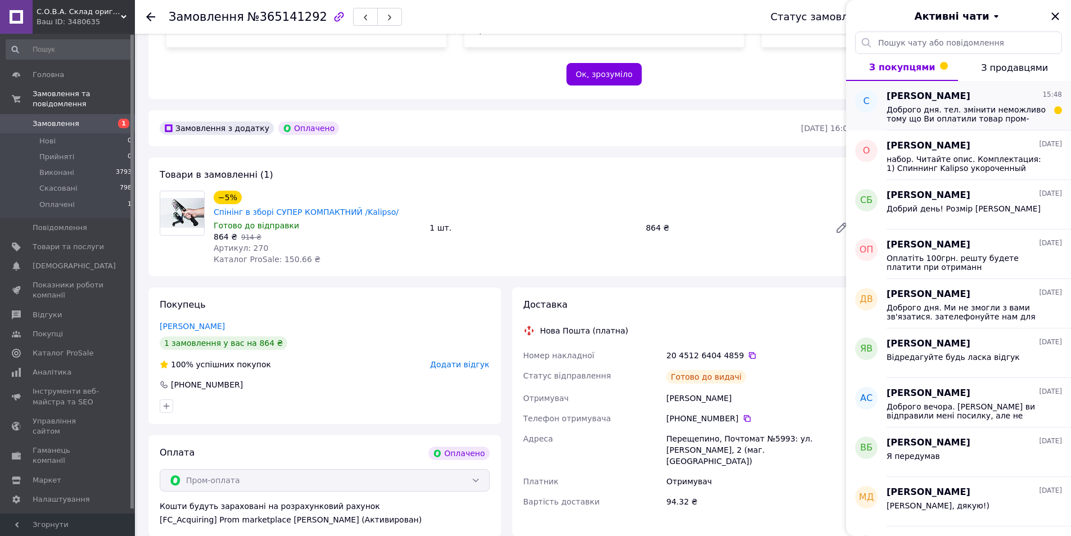
click at [955, 109] on span "Доброго дня. тел. змінити неможливо тому що Ви оплатили товар пром- оплатою. По…" at bounding box center [966, 114] width 160 height 18
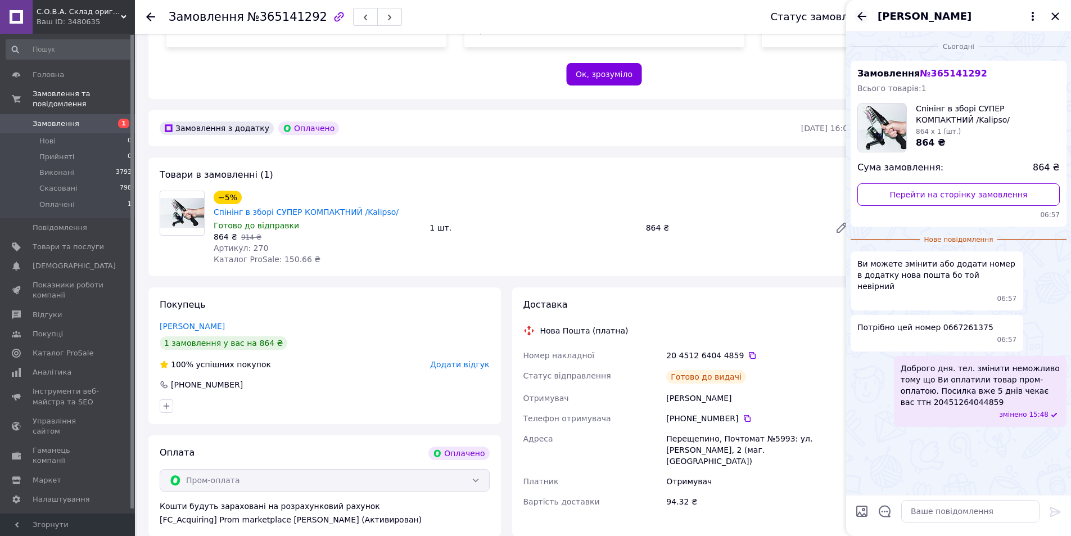
click at [861, 16] on icon "Назад" at bounding box center [861, 16] width 9 height 8
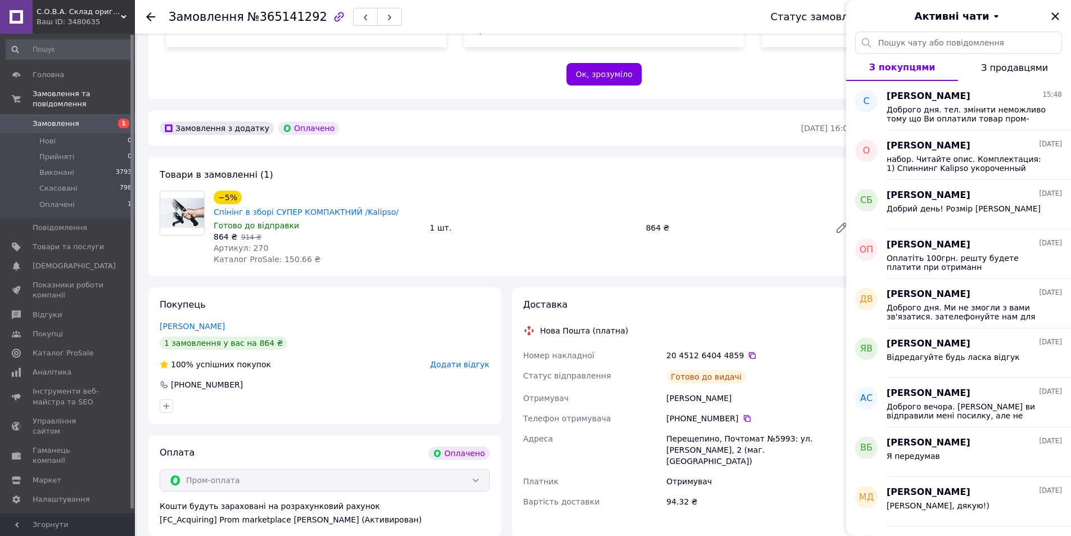
click at [387, 359] on div "100% успішних покупок Додати відгук" at bounding box center [325, 364] width 330 height 11
click at [1056, 16] on icon "Закрити" at bounding box center [1054, 15] width 7 height 7
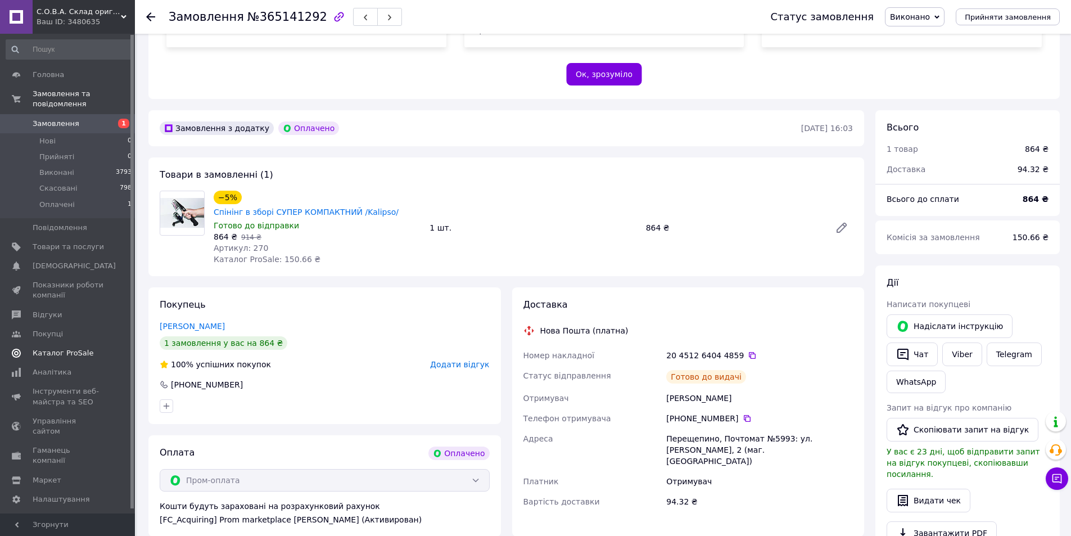
click at [74, 348] on span "Каталог ProSale" at bounding box center [63, 353] width 61 height 10
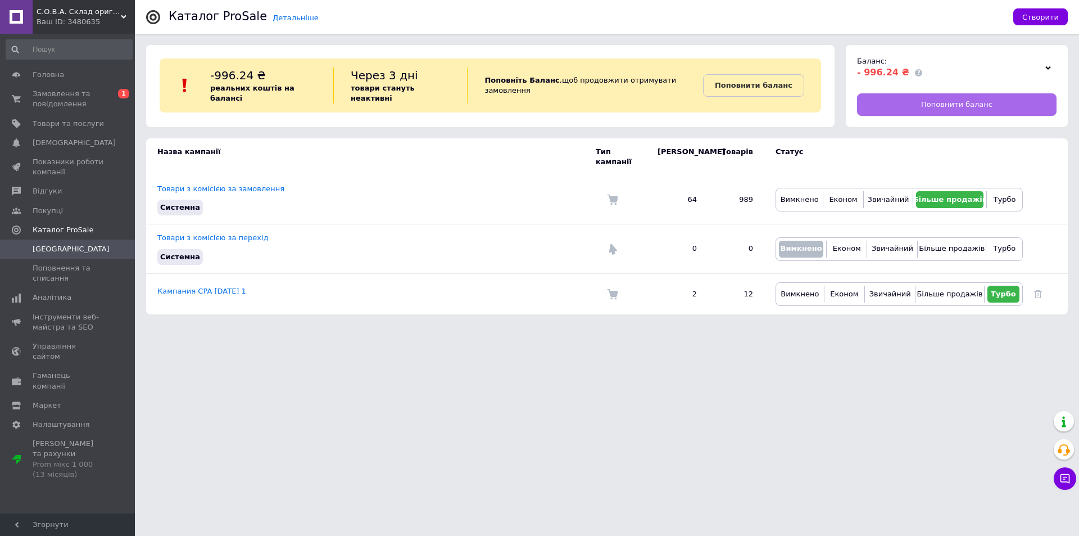
click at [978, 109] on span "Поповнити баланс" at bounding box center [956, 104] width 71 height 10
click at [52, 97] on span "Замовлення та повідомлення" at bounding box center [68, 99] width 71 height 20
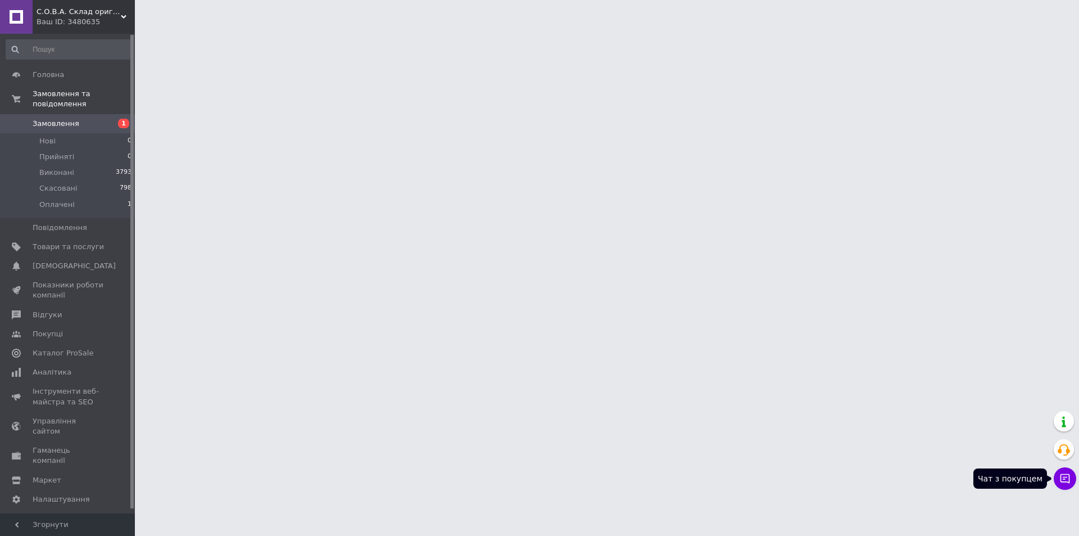
click at [1069, 475] on icon at bounding box center [1066, 479] width 10 height 10
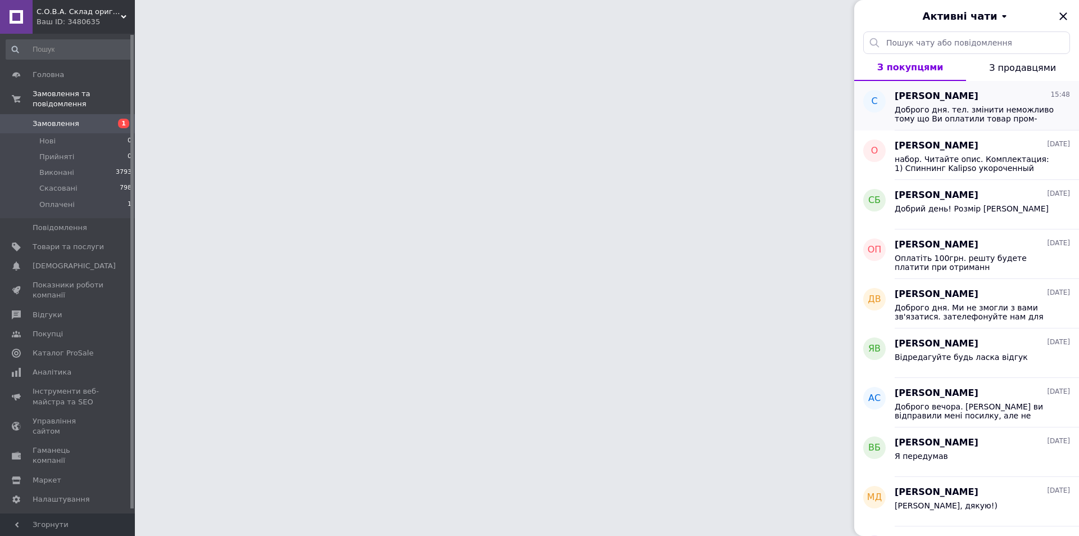
click at [983, 123] on span "Доброго дня. тел. змінити неможливо тому що Ви оплатили товар пром- оплатою. По…" at bounding box center [975, 114] width 160 height 18
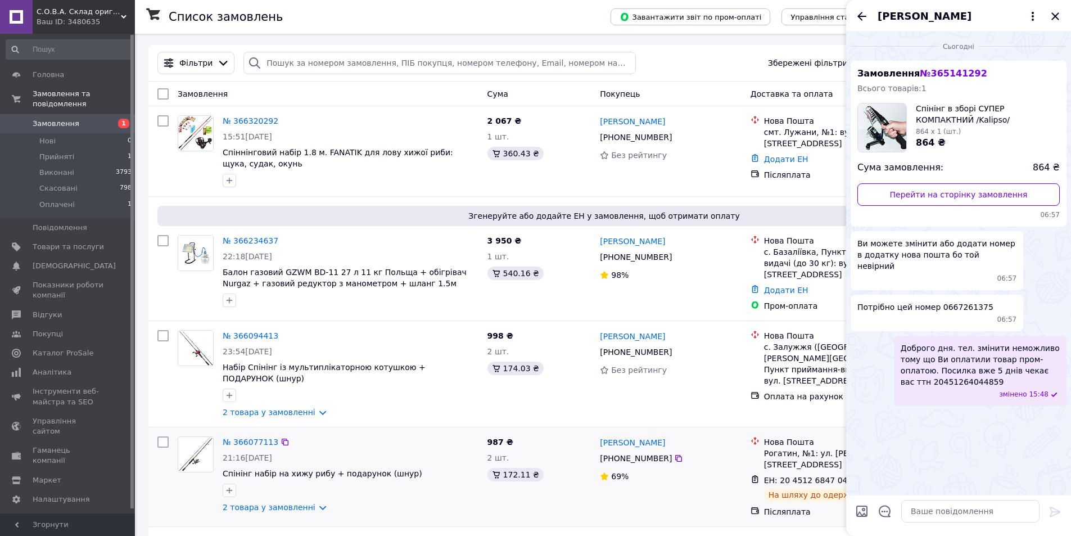
click at [373, 501] on div "2 товара у замовленні" at bounding box center [351, 506] width 256 height 11
drag, startPoint x: 975, startPoint y: 297, endPoint x: 934, endPoint y: 298, distance: 41.6
click at [934, 301] on span "Потрібно цей номер 0667261375" at bounding box center [925, 306] width 136 height 11
copy span "0667261375"
click at [426, 501] on div "2 товара у замовленні" at bounding box center [351, 506] width 256 height 11
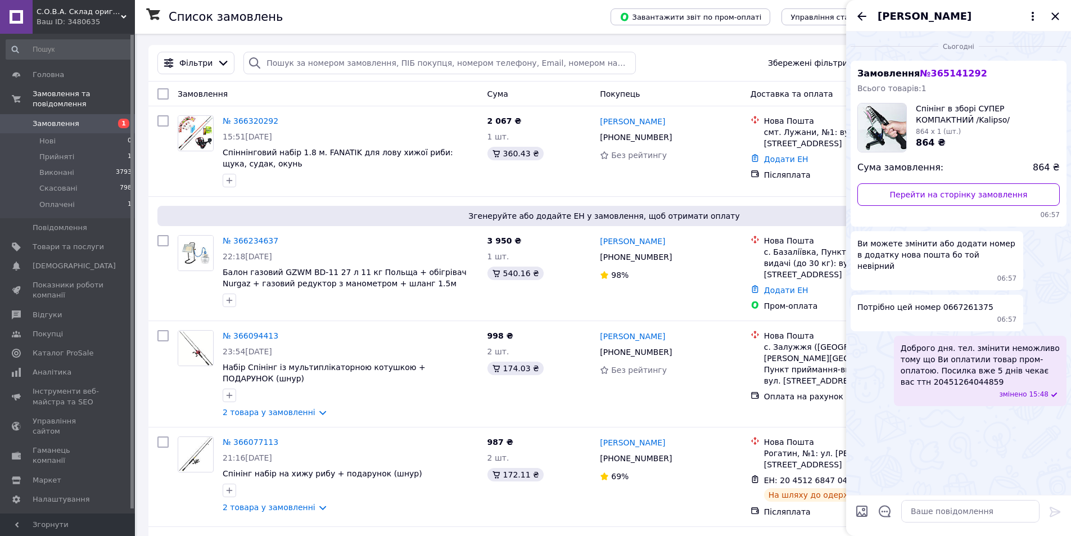
click at [401, 101] on div "Замовлення" at bounding box center [328, 94] width 310 height 20
click at [1053, 16] on icon "Закрити" at bounding box center [1054, 16] width 13 height 13
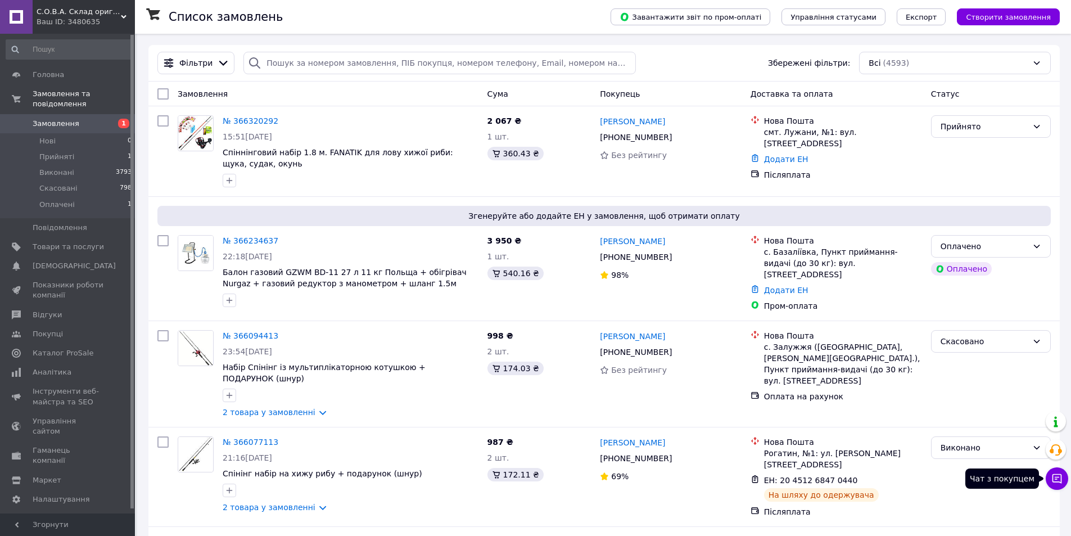
click at [1057, 482] on icon at bounding box center [1057, 479] width 10 height 10
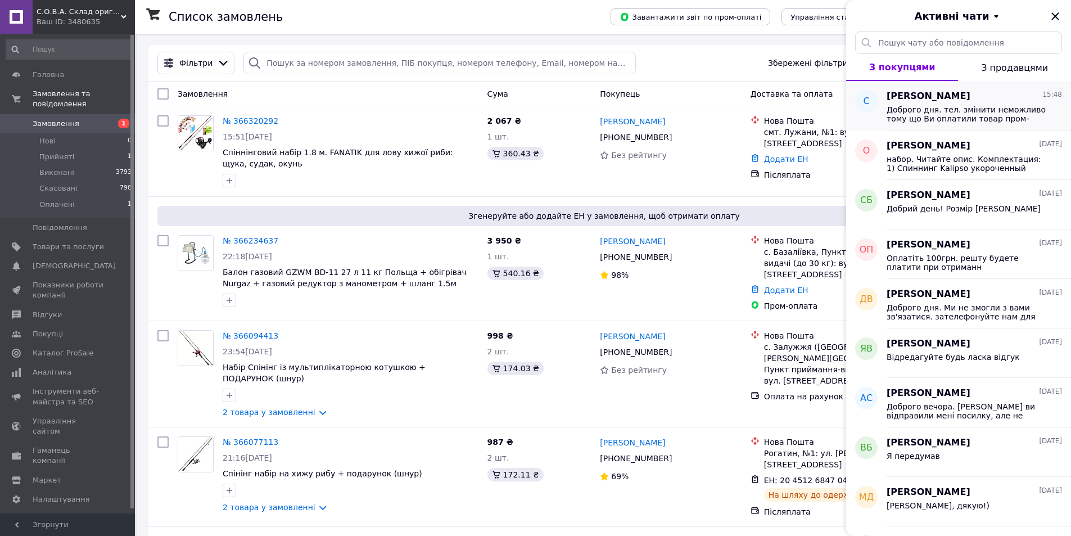
click at [951, 116] on span "Доброго дня. тел. змінити неможливо тому що Ви оплатили товар пром- оплатою. По…" at bounding box center [966, 114] width 160 height 18
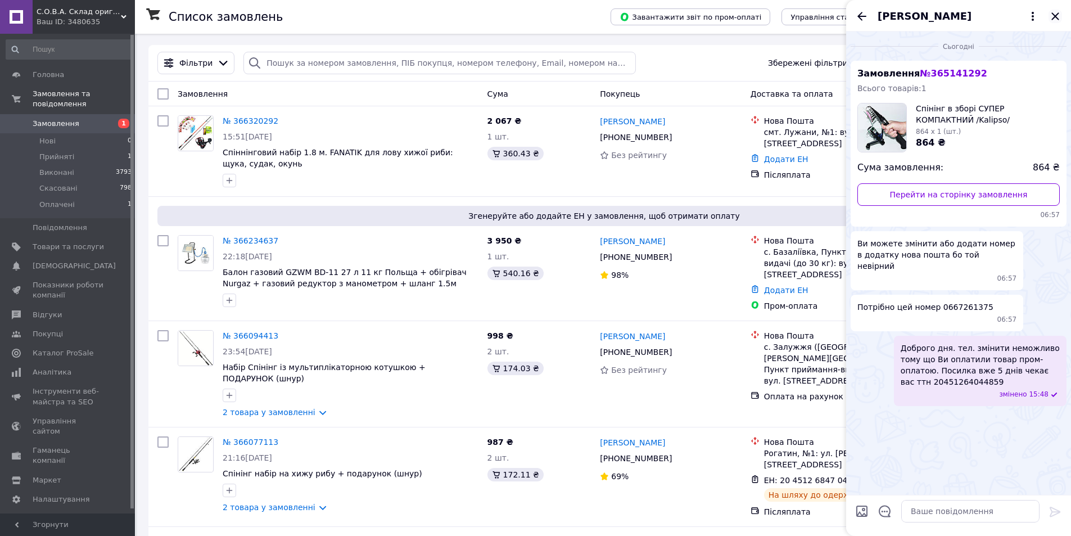
click at [1055, 15] on icon "Закрити" at bounding box center [1054, 15] width 7 height 7
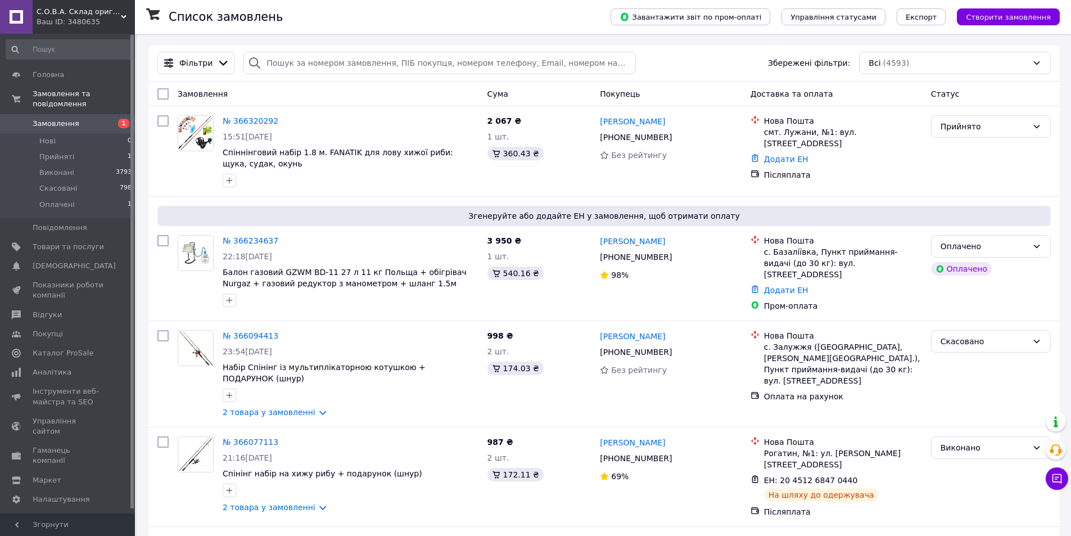
click at [124, 17] on use at bounding box center [124, 16] width 6 height 3
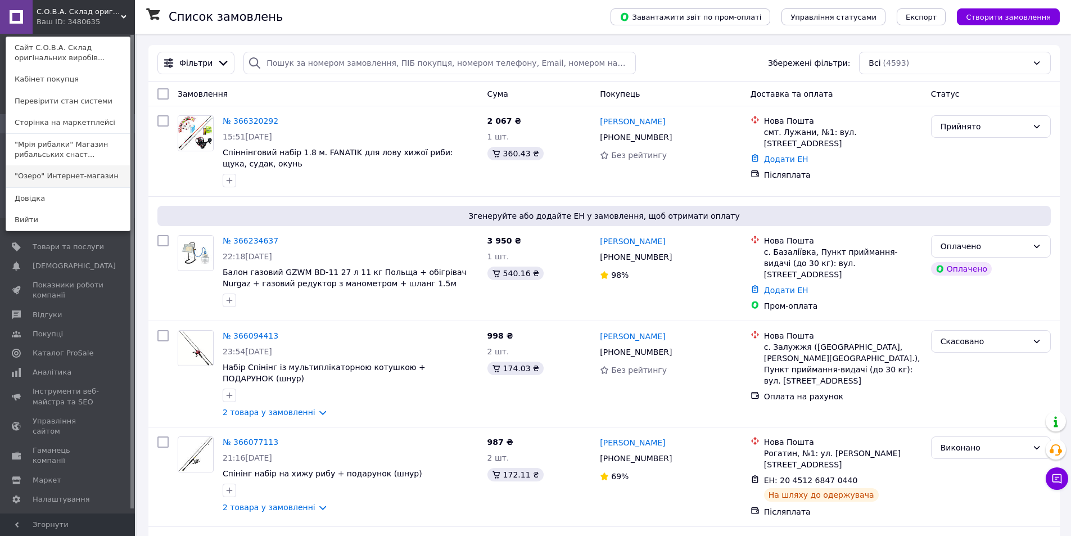
click at [78, 179] on link ""Озеро" Интернет-магазин" at bounding box center [68, 175] width 124 height 21
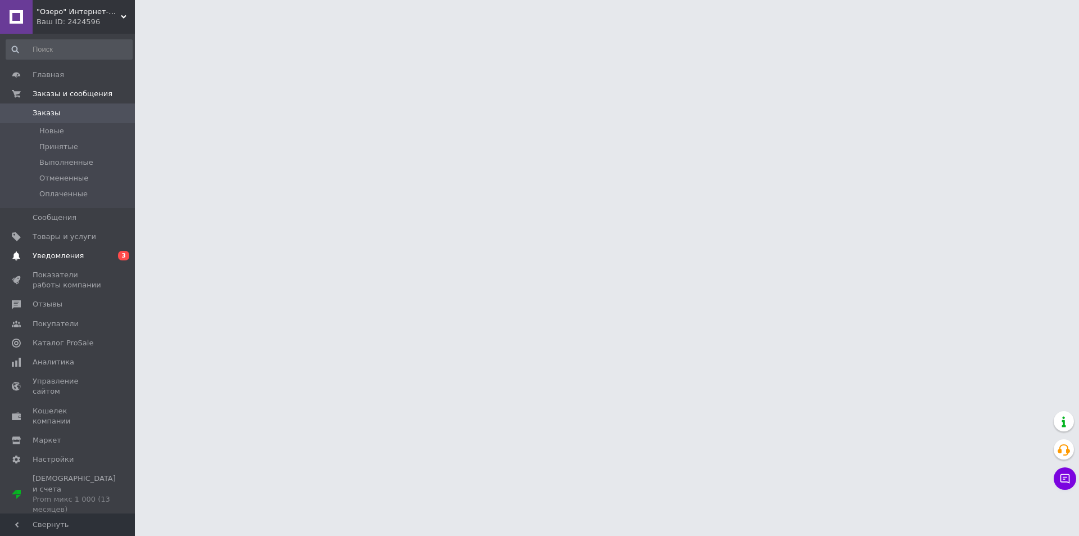
click at [63, 255] on span "Уведомления" at bounding box center [58, 256] width 51 height 10
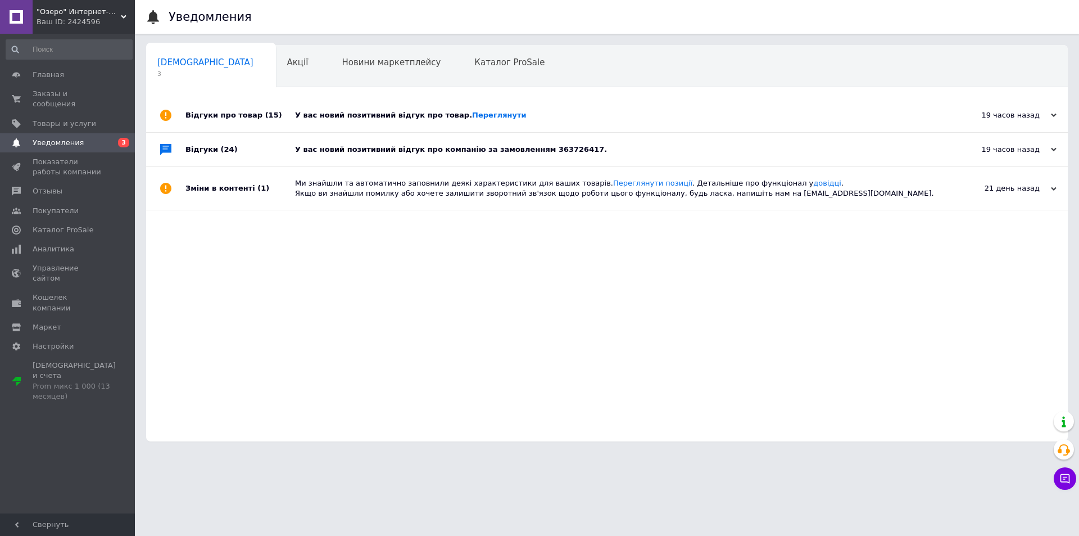
click at [376, 148] on div "У вас новий позитивний відгук про компанію за замовленням 363726417." at bounding box center [619, 149] width 649 height 10
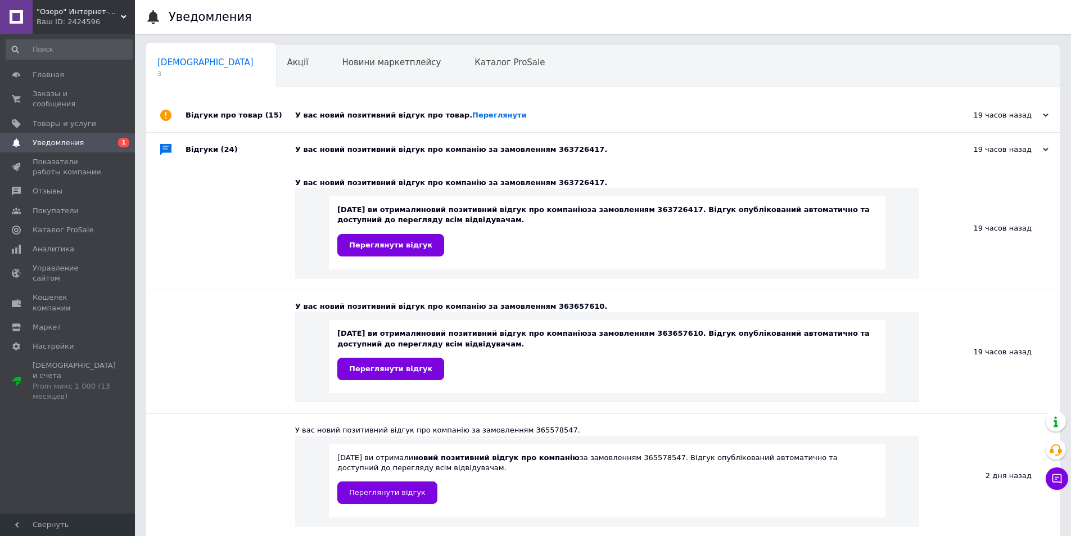
click at [376, 116] on div "У вас новий позитивний відгук про товар. [GEOGRAPHIC_DATA]" at bounding box center [615, 115] width 641 height 10
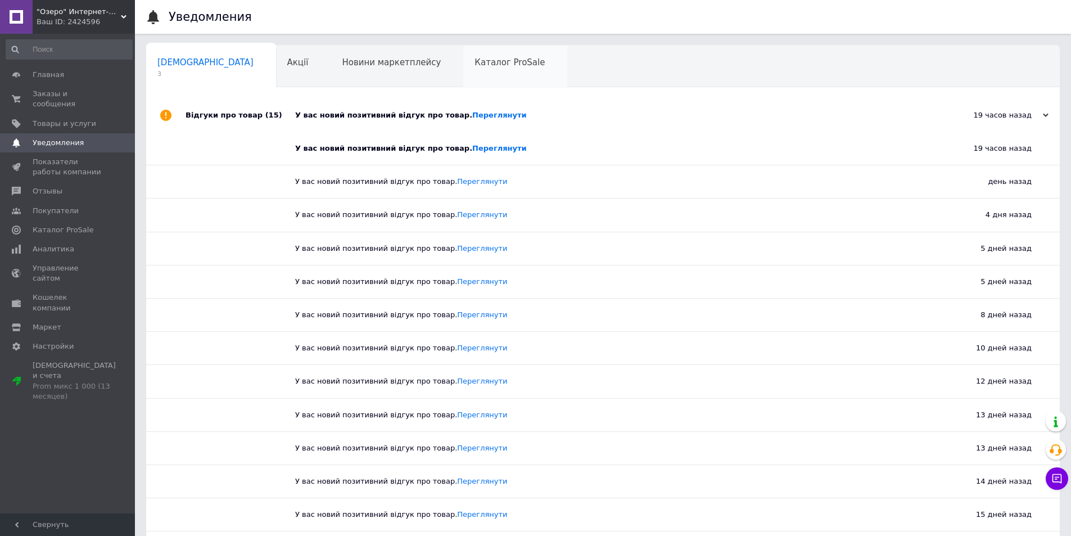
click at [474, 65] on span "Каталог ProSale" at bounding box center [509, 62] width 70 height 10
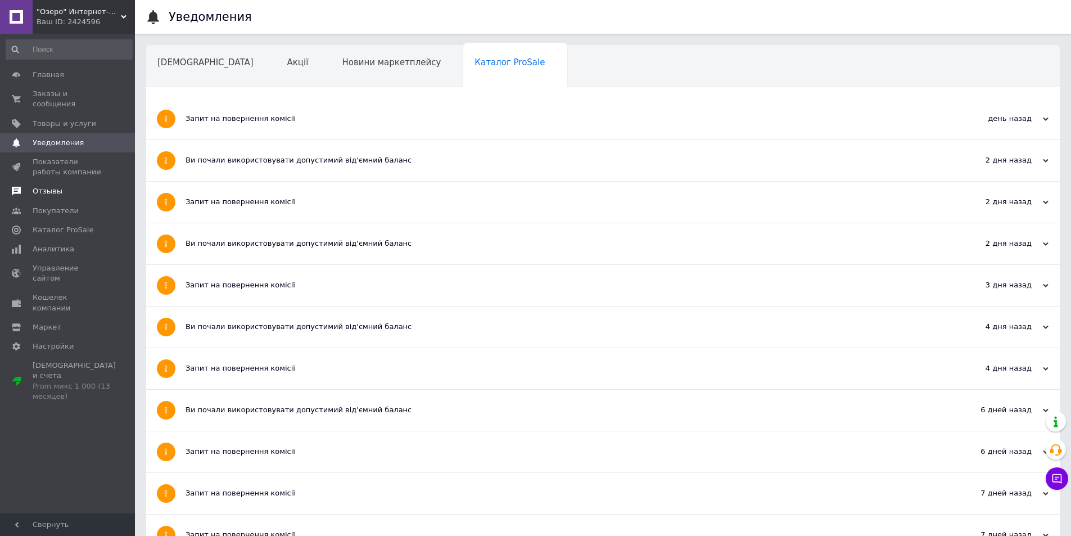
click at [48, 186] on span "Отзывы" at bounding box center [48, 191] width 30 height 10
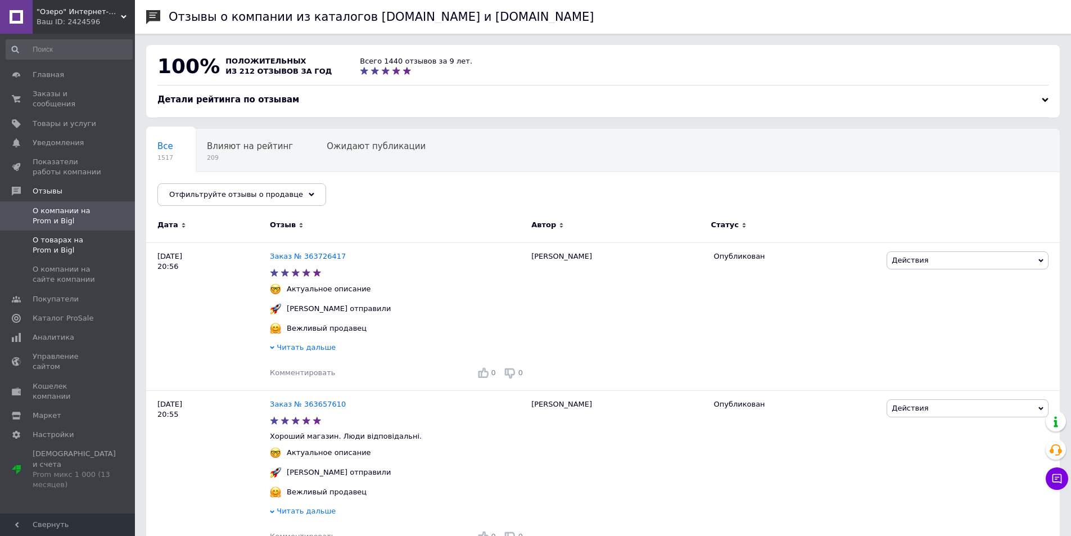
click at [60, 235] on span "О товарах на Prom и Bigl" at bounding box center [68, 245] width 71 height 20
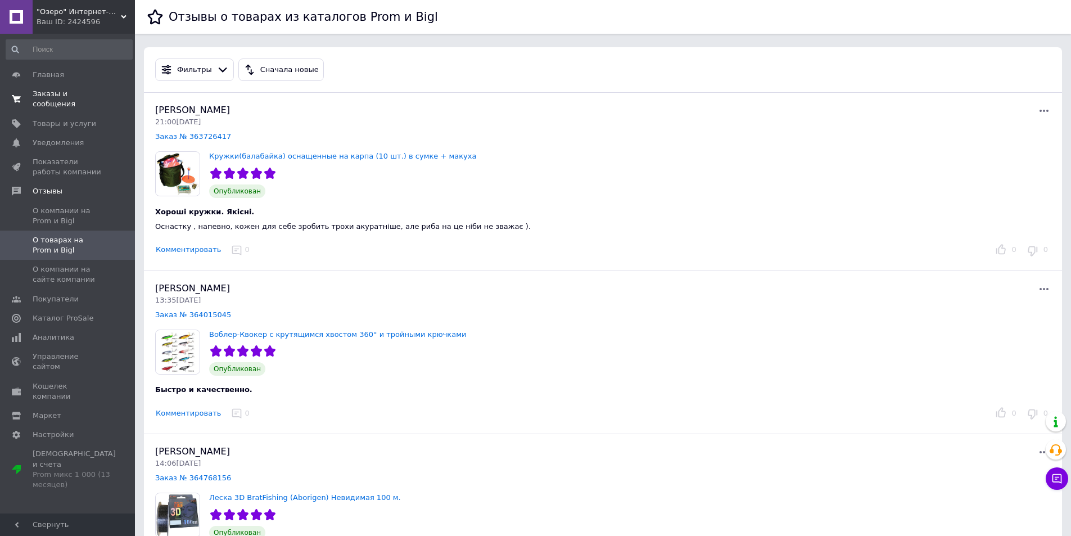
click at [55, 93] on span "Заказы и сообщения" at bounding box center [68, 99] width 71 height 20
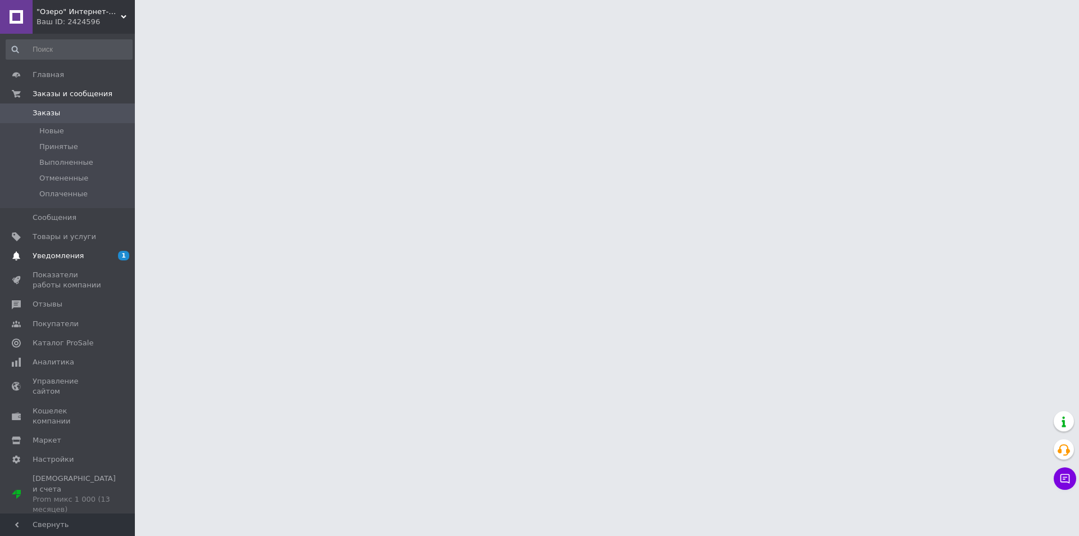
click at [55, 257] on span "Уведомления" at bounding box center [58, 256] width 51 height 10
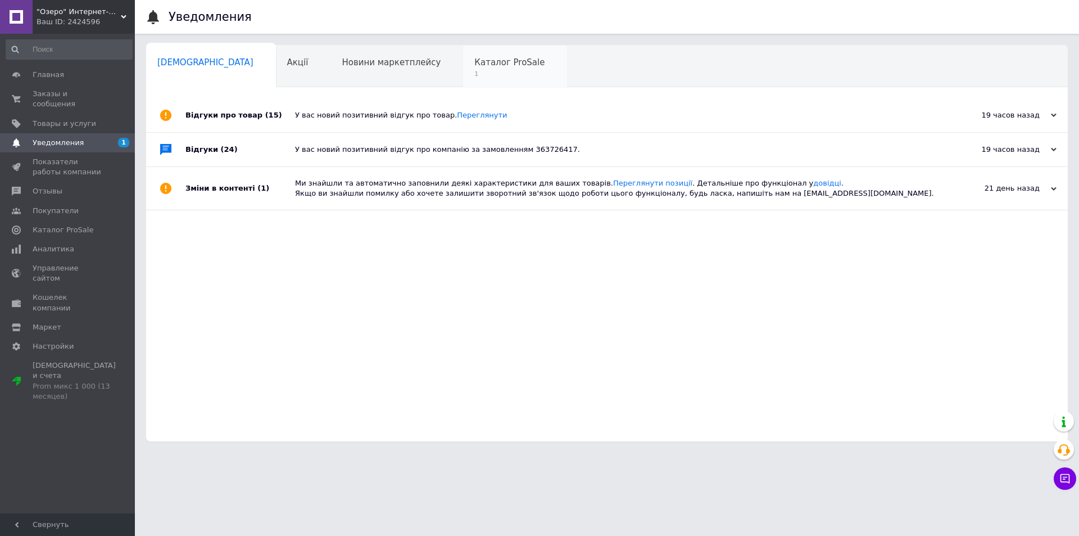
click at [474, 62] on span "Каталог ProSale" at bounding box center [509, 62] width 70 height 10
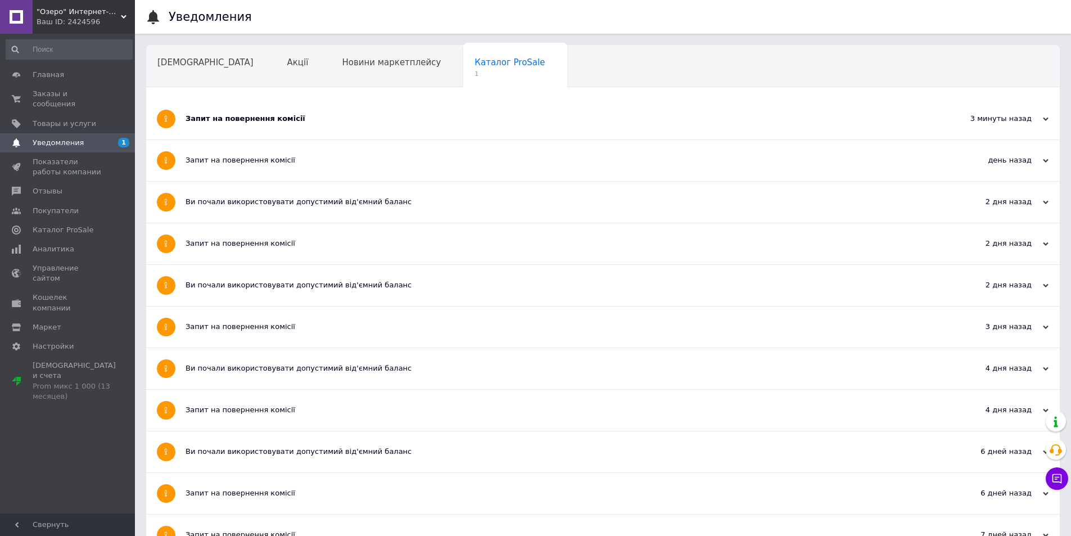
click at [282, 117] on div "Запит на повернення комісії" at bounding box center [561, 119] width 750 height 10
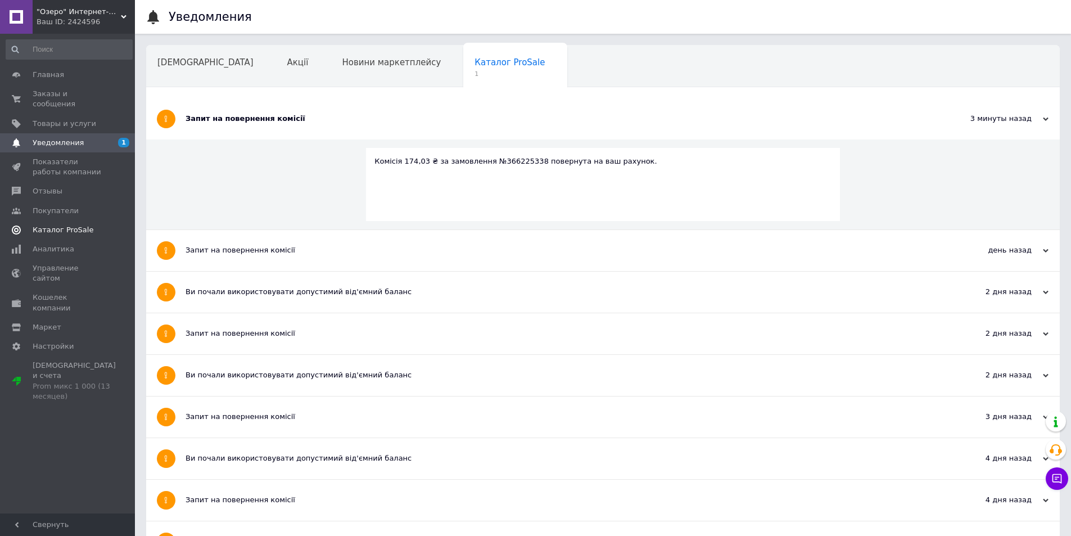
click at [73, 225] on span "Каталог ProSale" at bounding box center [63, 230] width 61 height 10
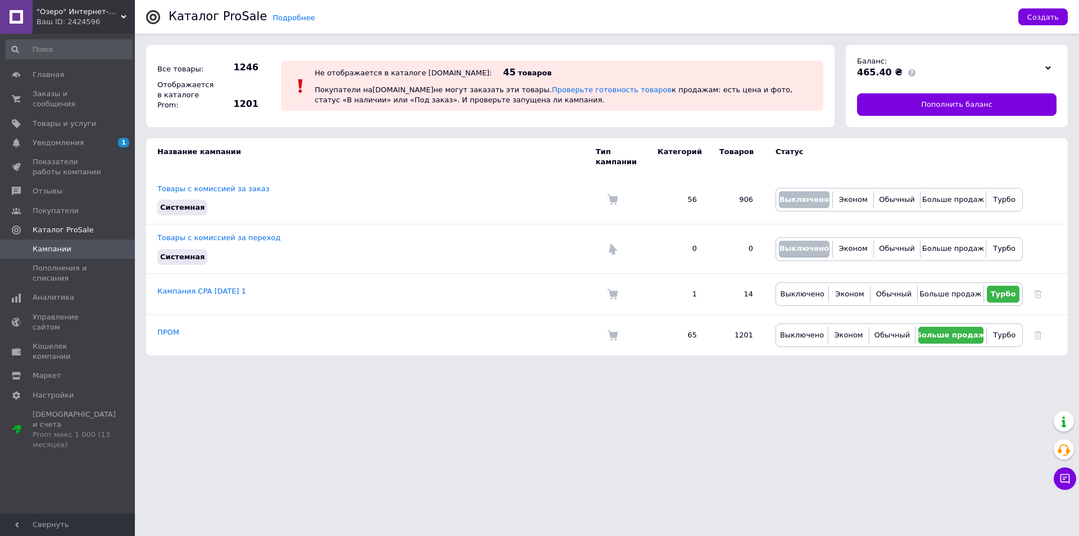
click at [123, 15] on icon at bounding box center [124, 17] width 6 height 6
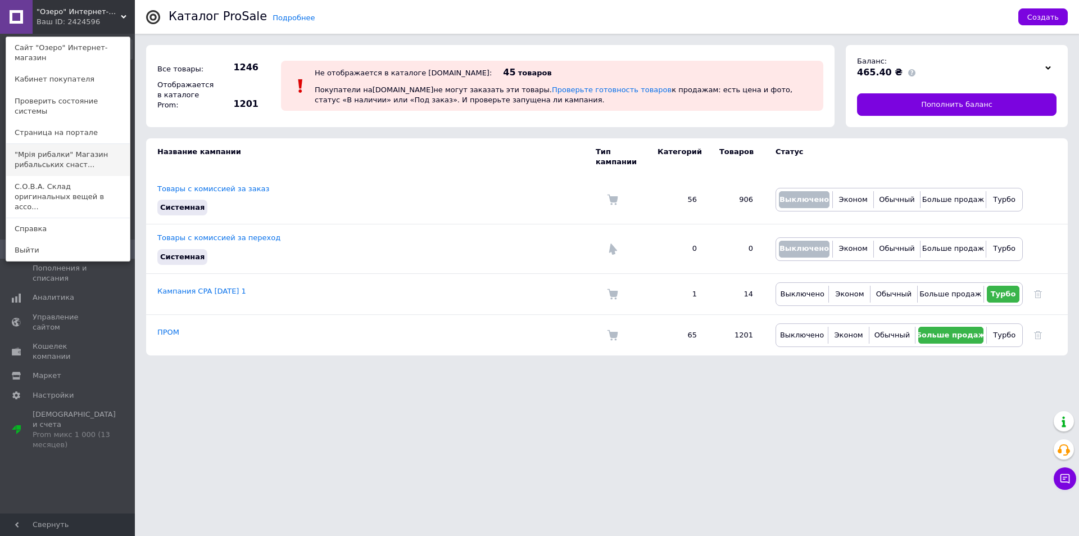
click at [64, 144] on link ""Мрія рибалки" Магазин рибальських снаст..." at bounding box center [68, 159] width 124 height 31
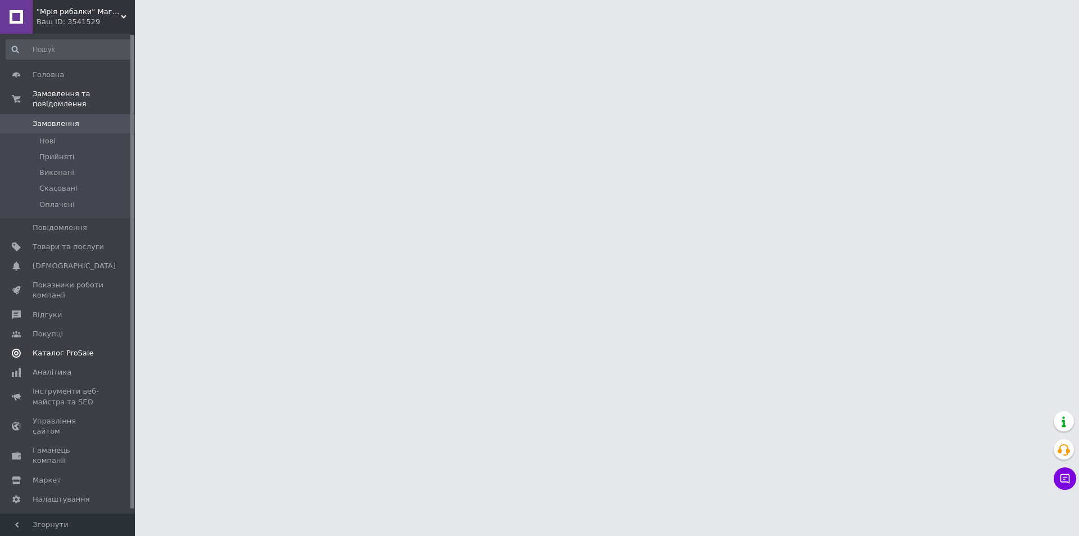
click at [72, 348] on span "Каталог ProSale" at bounding box center [63, 353] width 61 height 10
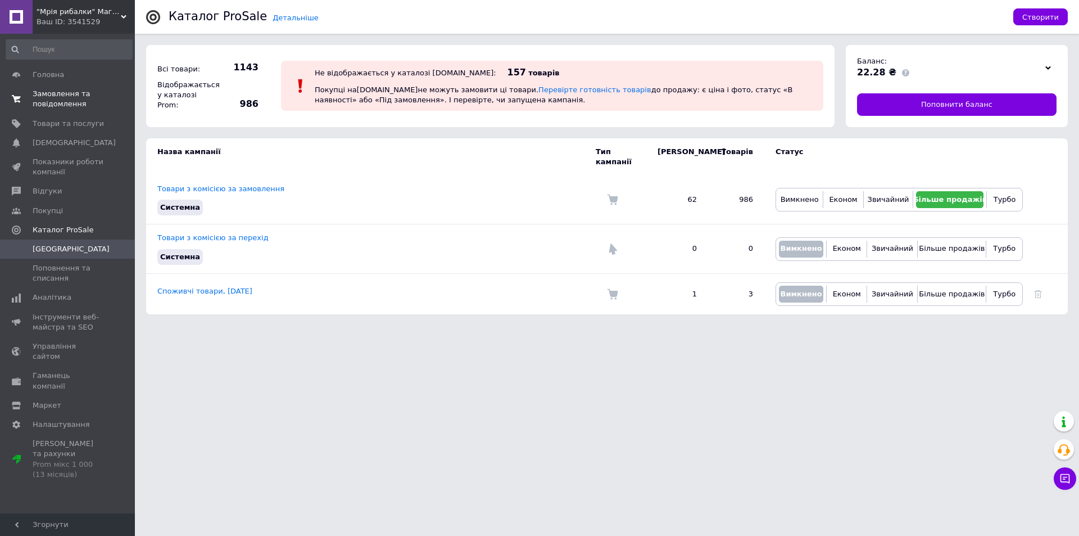
click at [57, 97] on span "Замовлення та повідомлення" at bounding box center [68, 99] width 71 height 20
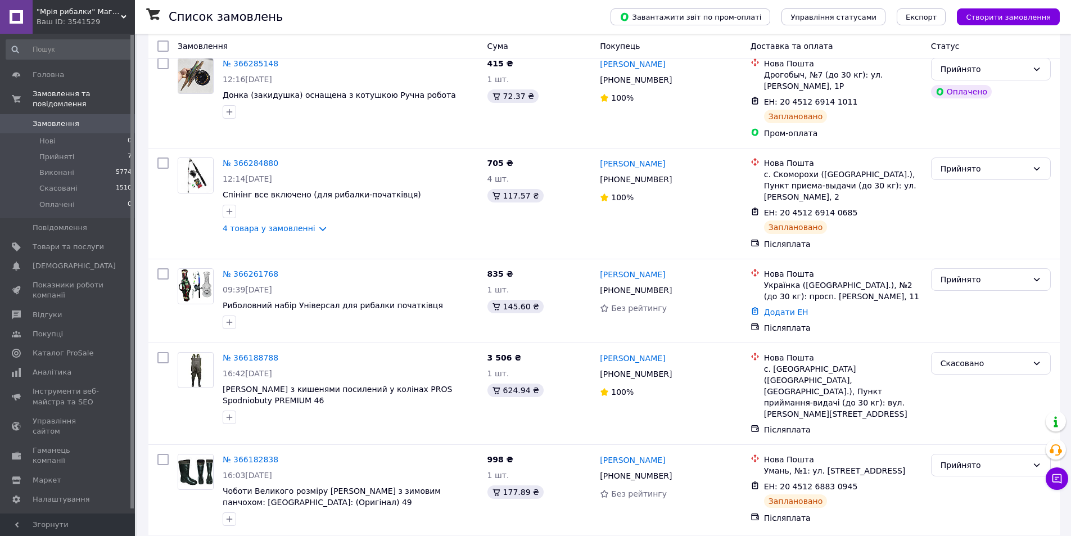
scroll to position [281, 0]
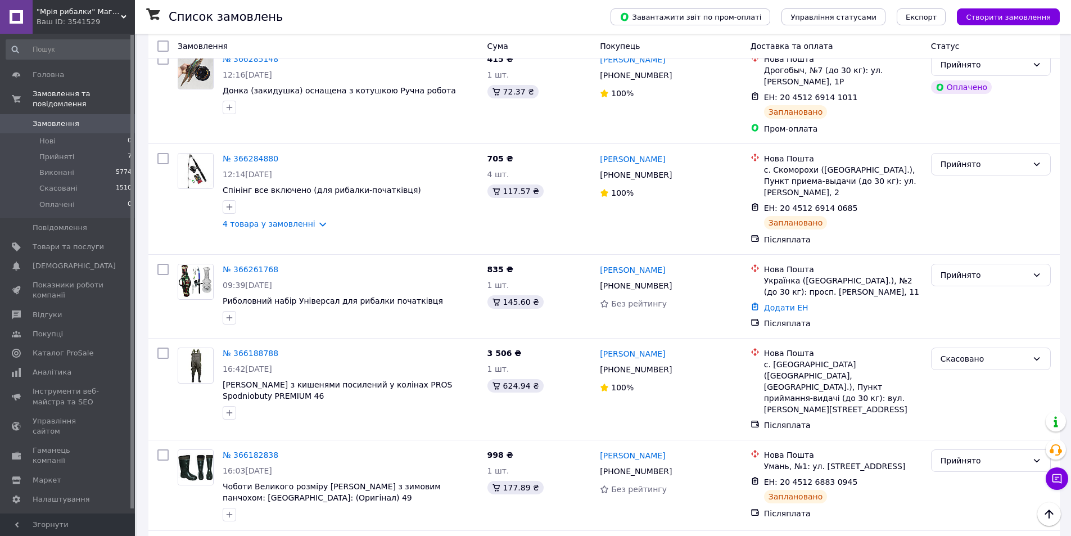
click at [125, 13] on div ""Мрія рибалки" Магазин рибальських снастей Ваш ID: 3541529" at bounding box center [84, 17] width 102 height 34
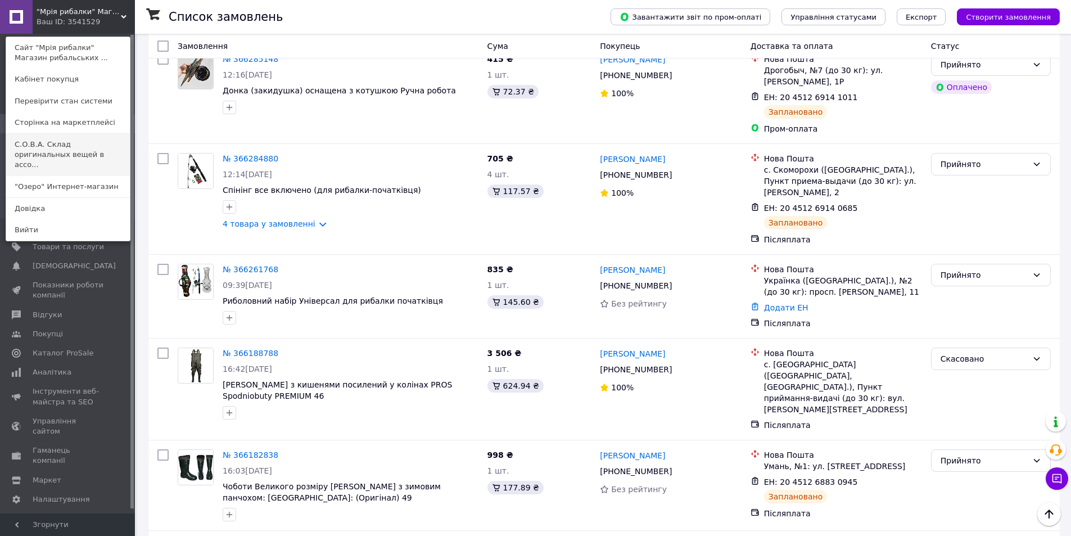
click at [69, 146] on link "С.О.В.А. Склад оригинальных вещей в ассо..." at bounding box center [68, 155] width 124 height 42
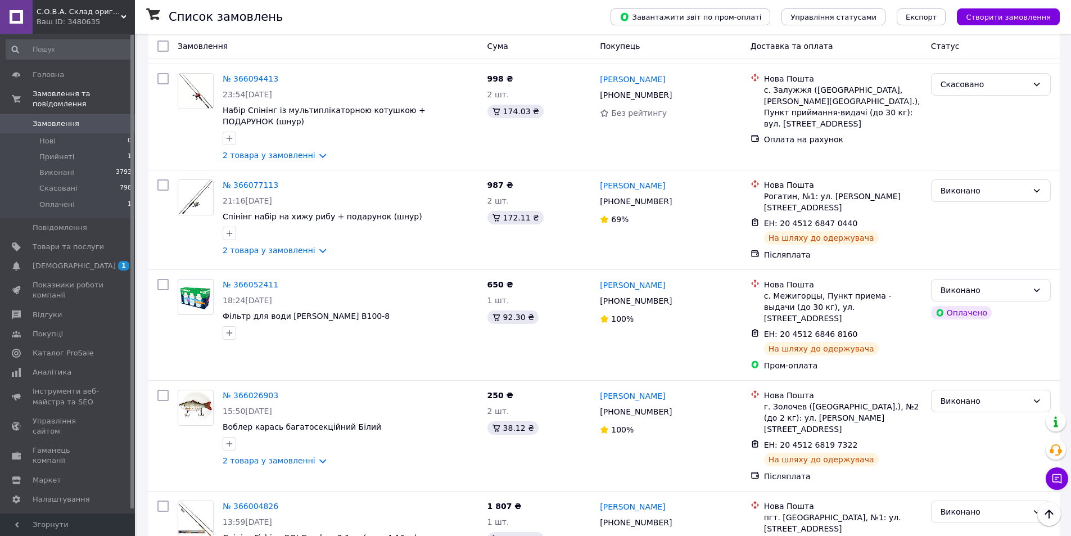
scroll to position [56, 0]
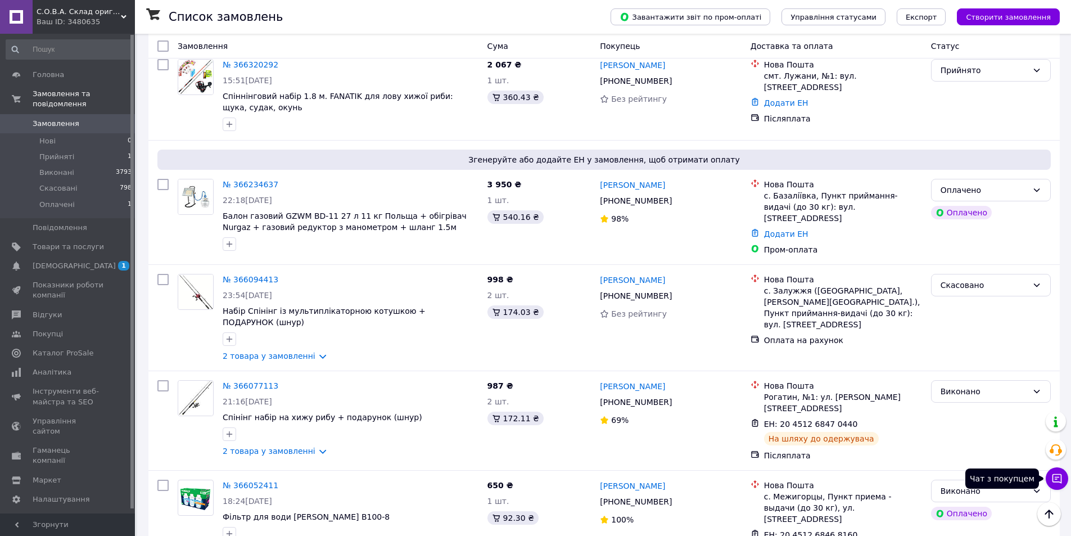
click at [1060, 474] on icon at bounding box center [1057, 479] width 10 height 10
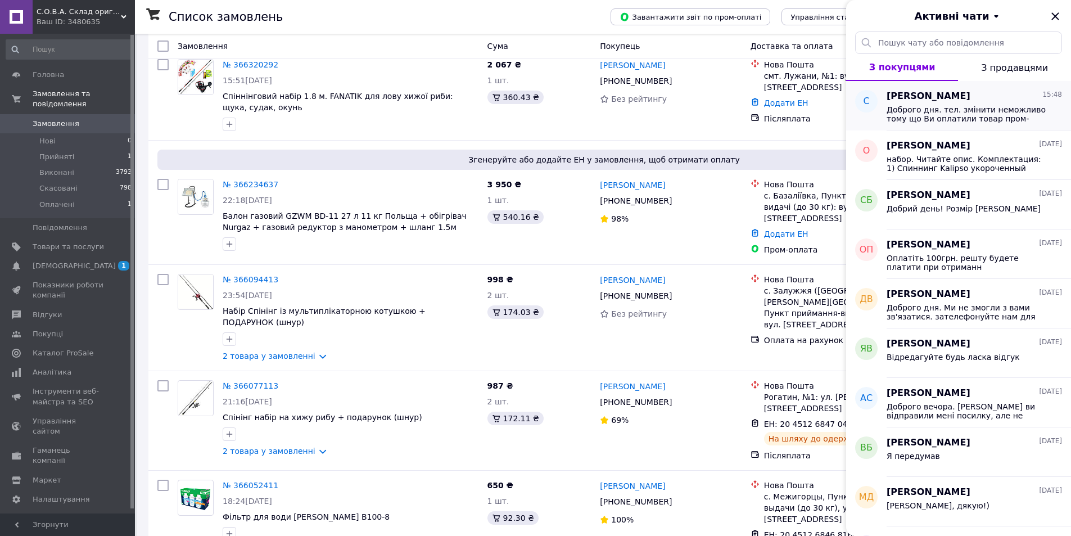
click at [970, 115] on span "Доброго дня. тел. змінити неможливо тому що Ви оплатили товар пром- оплатою. По…" at bounding box center [966, 114] width 160 height 18
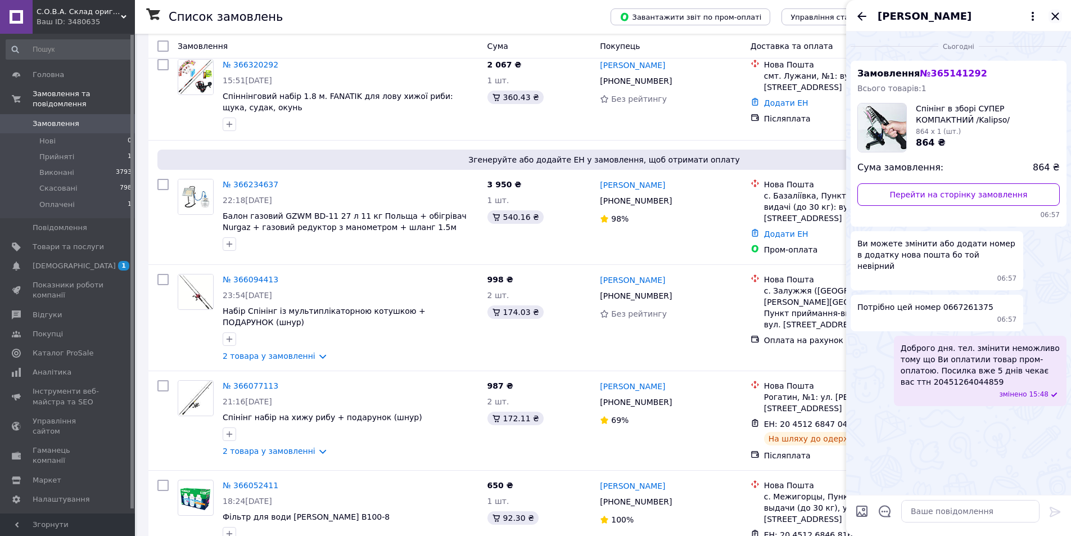
click at [1055, 16] on icon "Закрити" at bounding box center [1054, 15] width 7 height 7
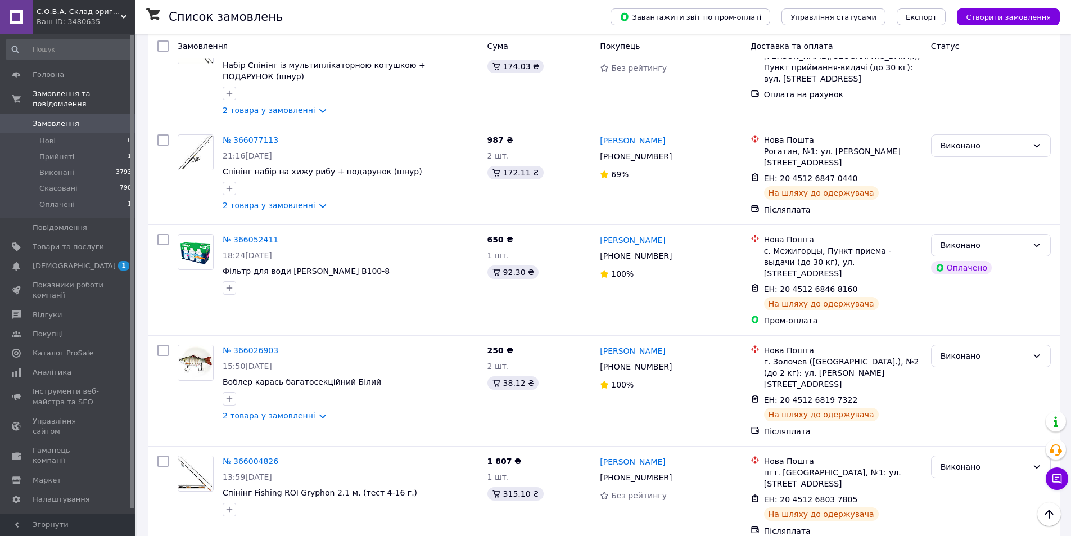
scroll to position [0, 0]
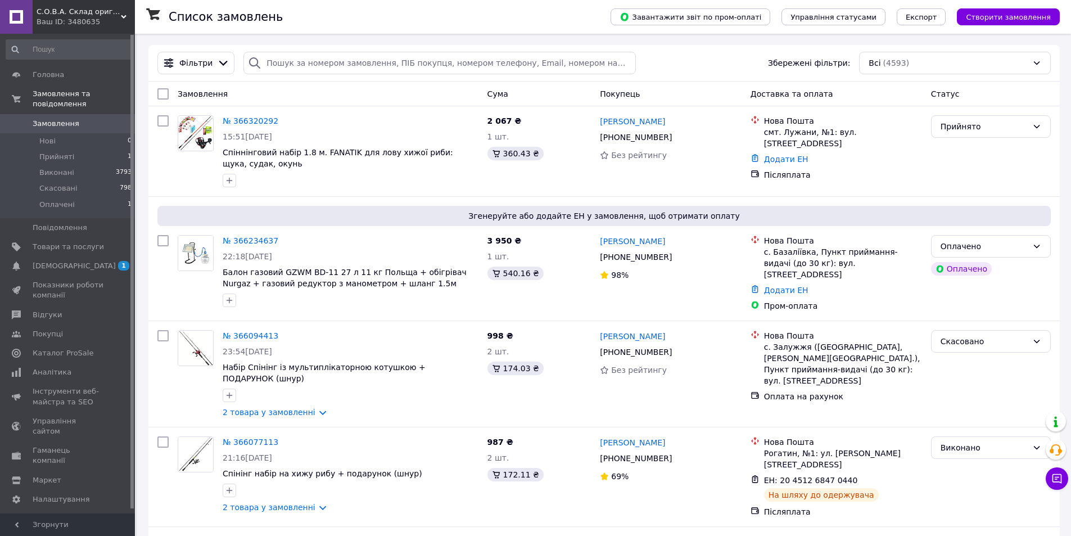
click at [123, 14] on icon at bounding box center [124, 17] width 6 height 6
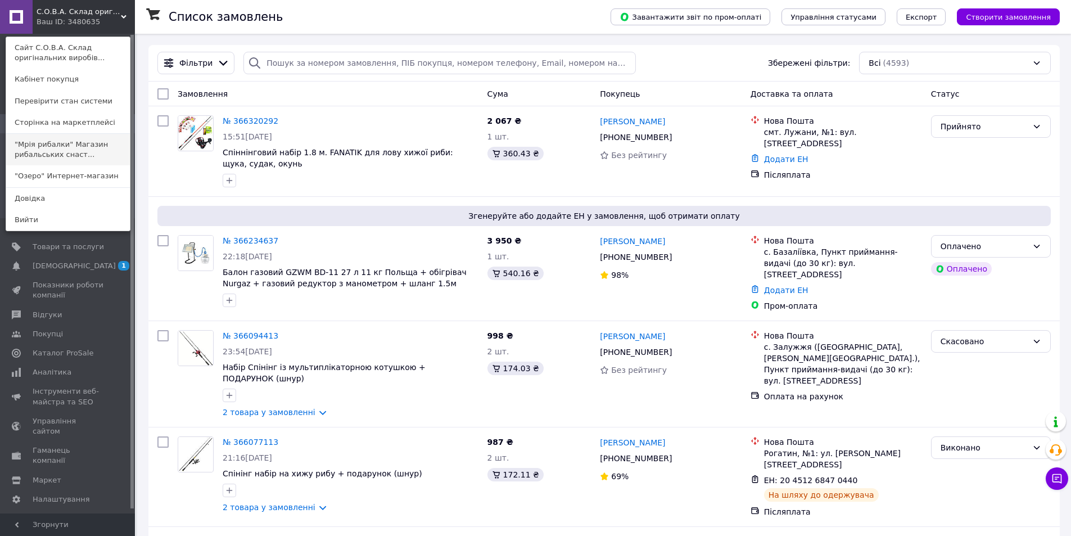
click at [61, 154] on link ""Мрія рибалки" Магазин рибальських снаст..." at bounding box center [68, 149] width 124 height 31
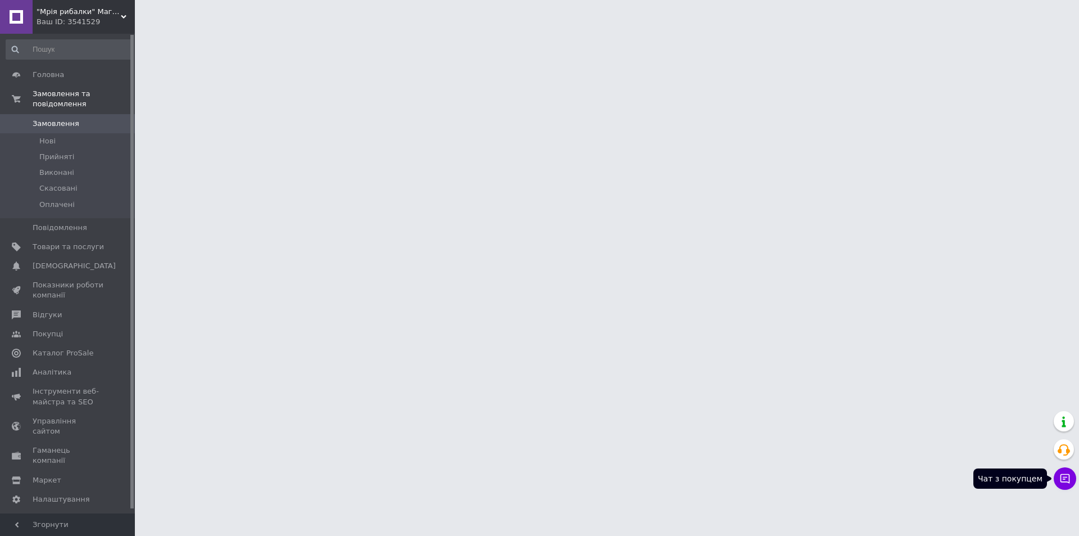
click at [1066, 473] on icon at bounding box center [1065, 478] width 11 height 11
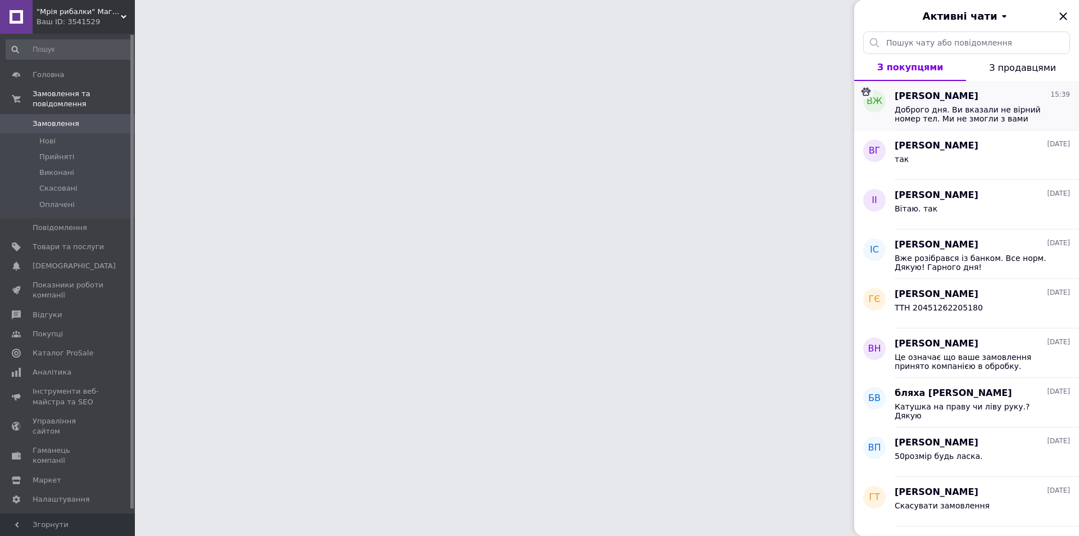
click at [996, 111] on span "Доброго дня. Ви вказали не вірний номер тел. Ми не змогли з вами зв'язатися. за…" at bounding box center [975, 114] width 160 height 18
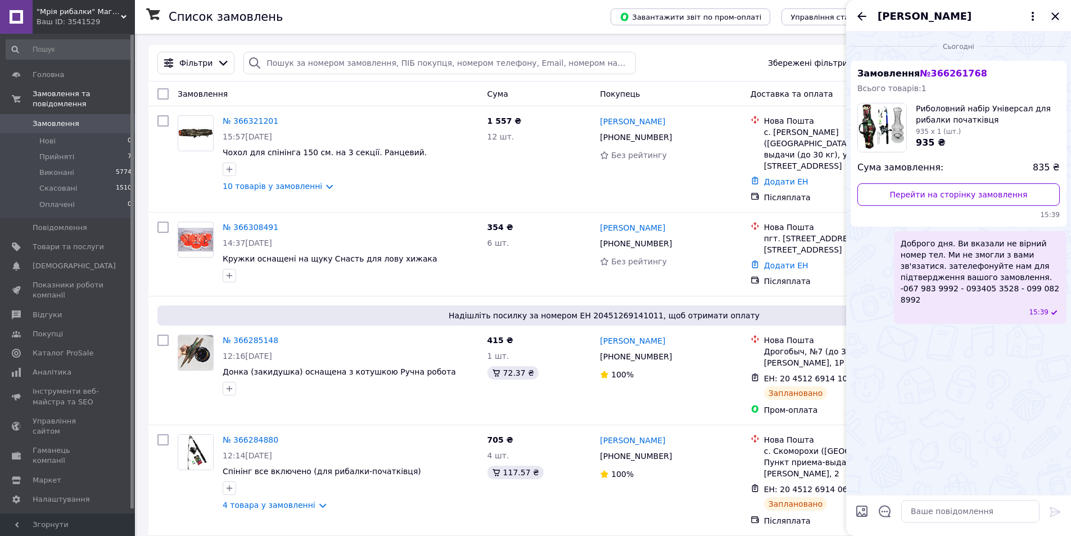
click at [1056, 15] on icon "Закрити" at bounding box center [1054, 15] width 7 height 7
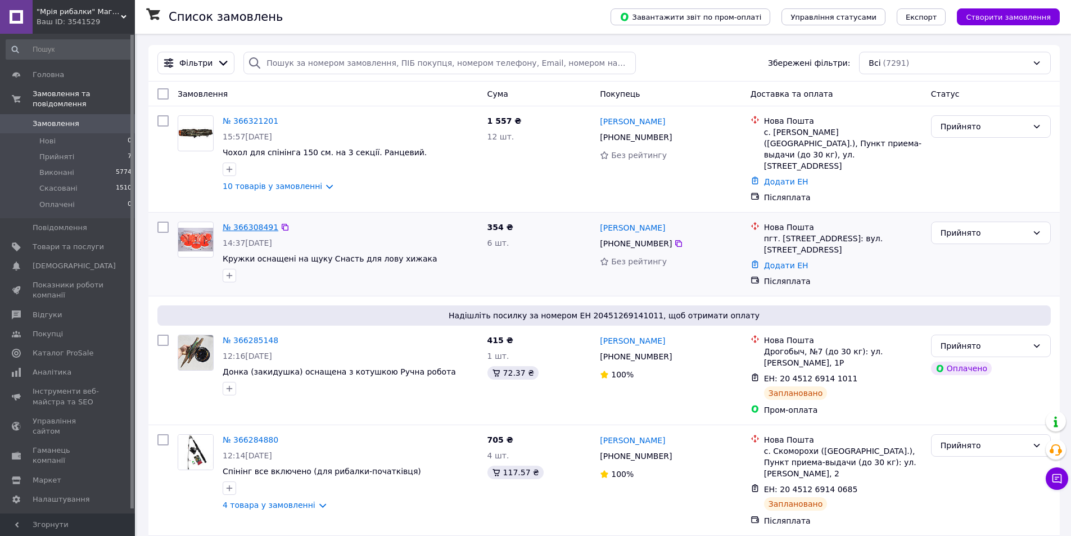
click at [255, 223] on link "№ 366308491" at bounding box center [251, 227] width 56 height 9
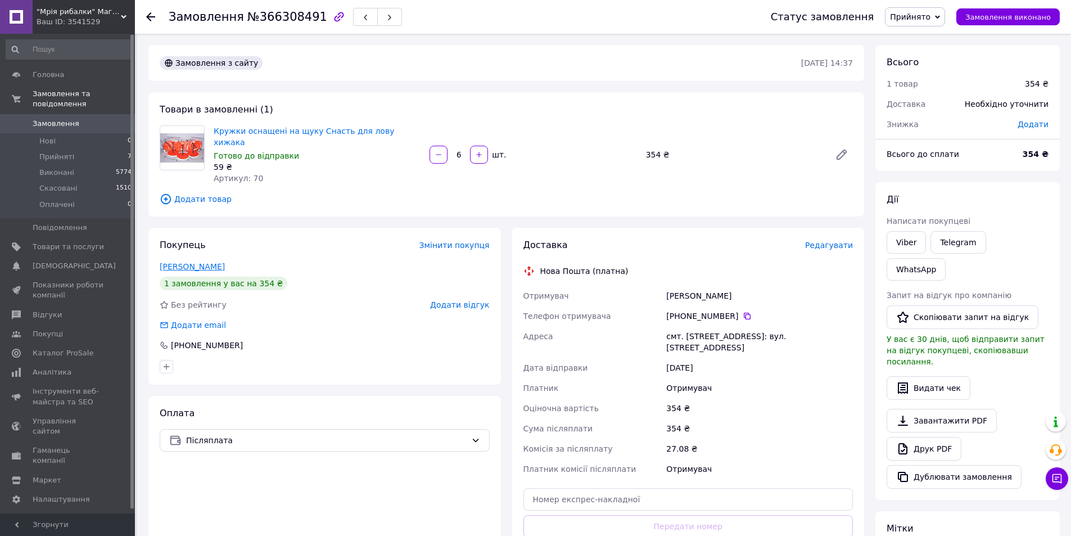
click at [210, 262] on link "[PERSON_NAME]" at bounding box center [192, 266] width 65 height 9
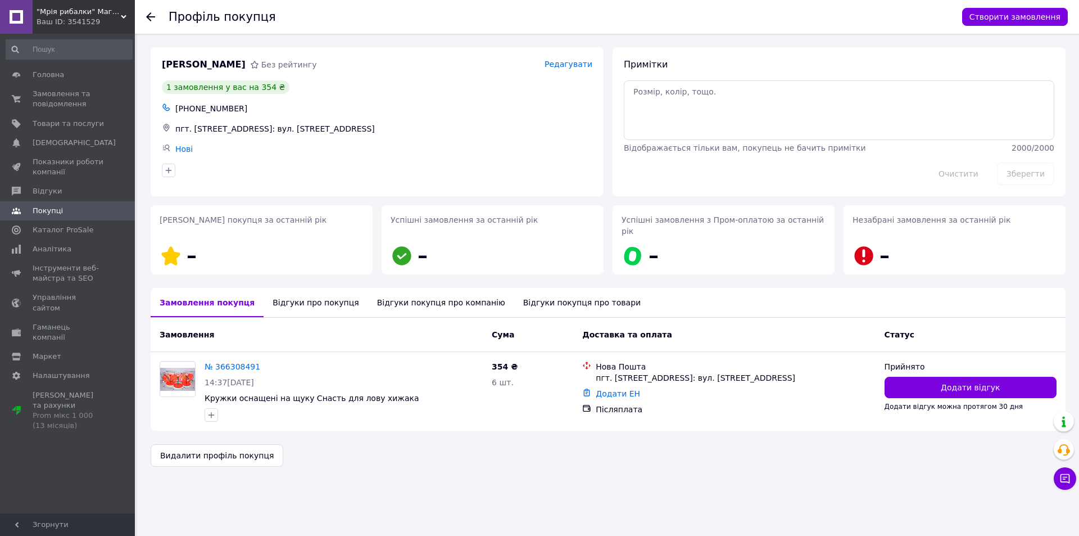
click at [148, 19] on icon at bounding box center [150, 16] width 9 height 9
